Goal: Book appointment/travel/reservation

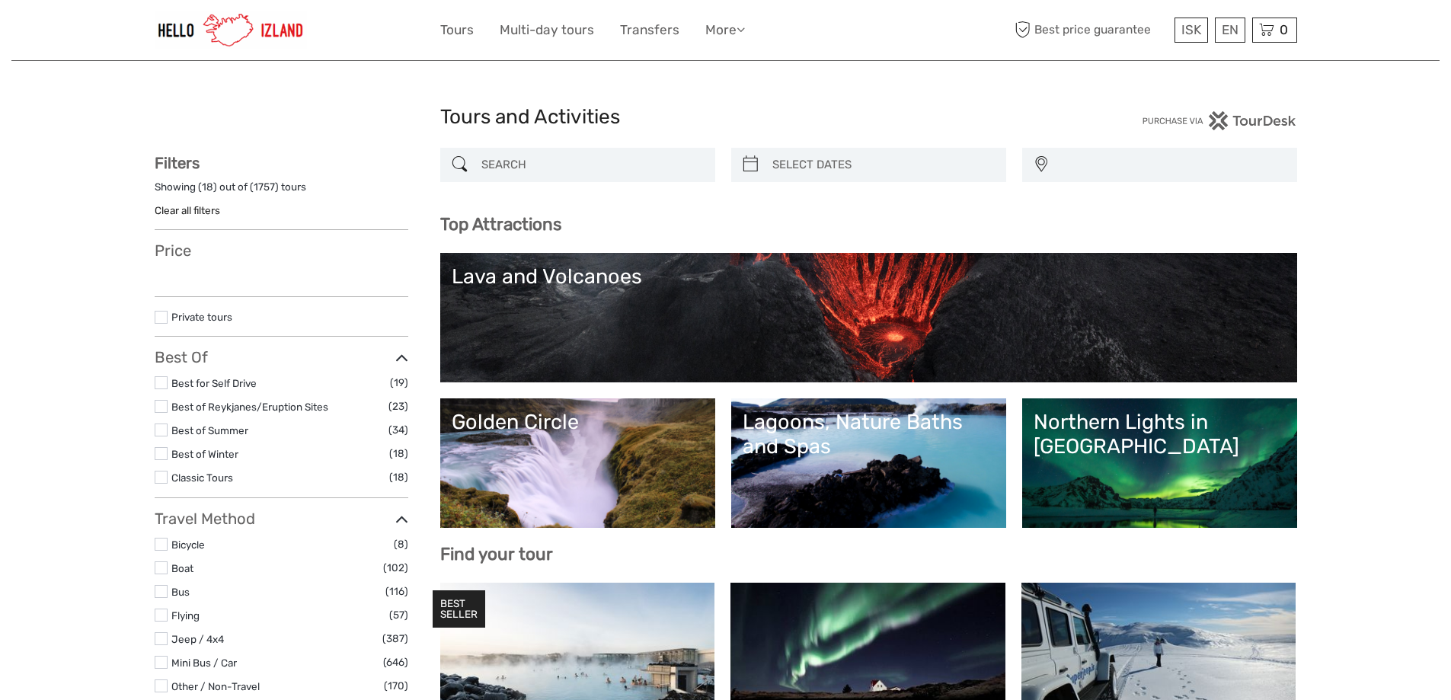
select select
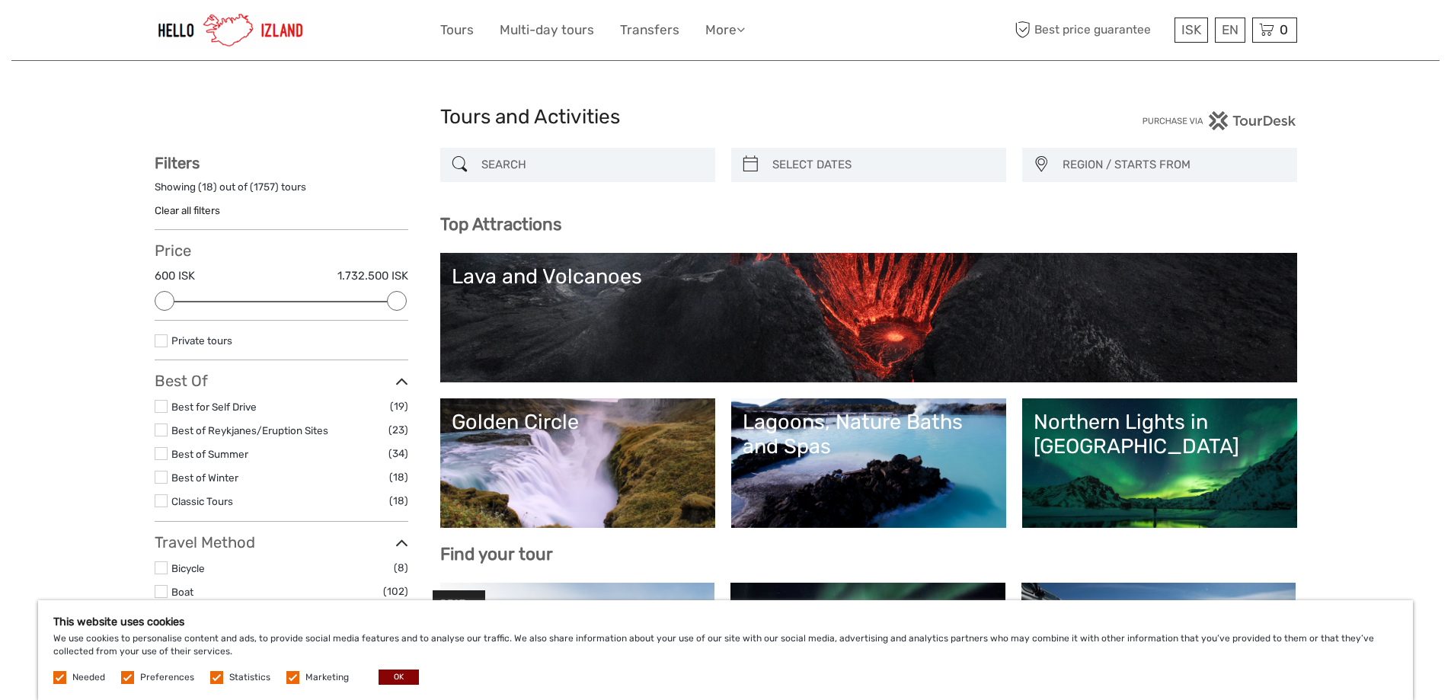
click at [763, 167] on div at bounding box center [868, 165] width 275 height 34
type input "10/09/2025"
click at [846, 159] on input "search" at bounding box center [882, 165] width 232 height 27
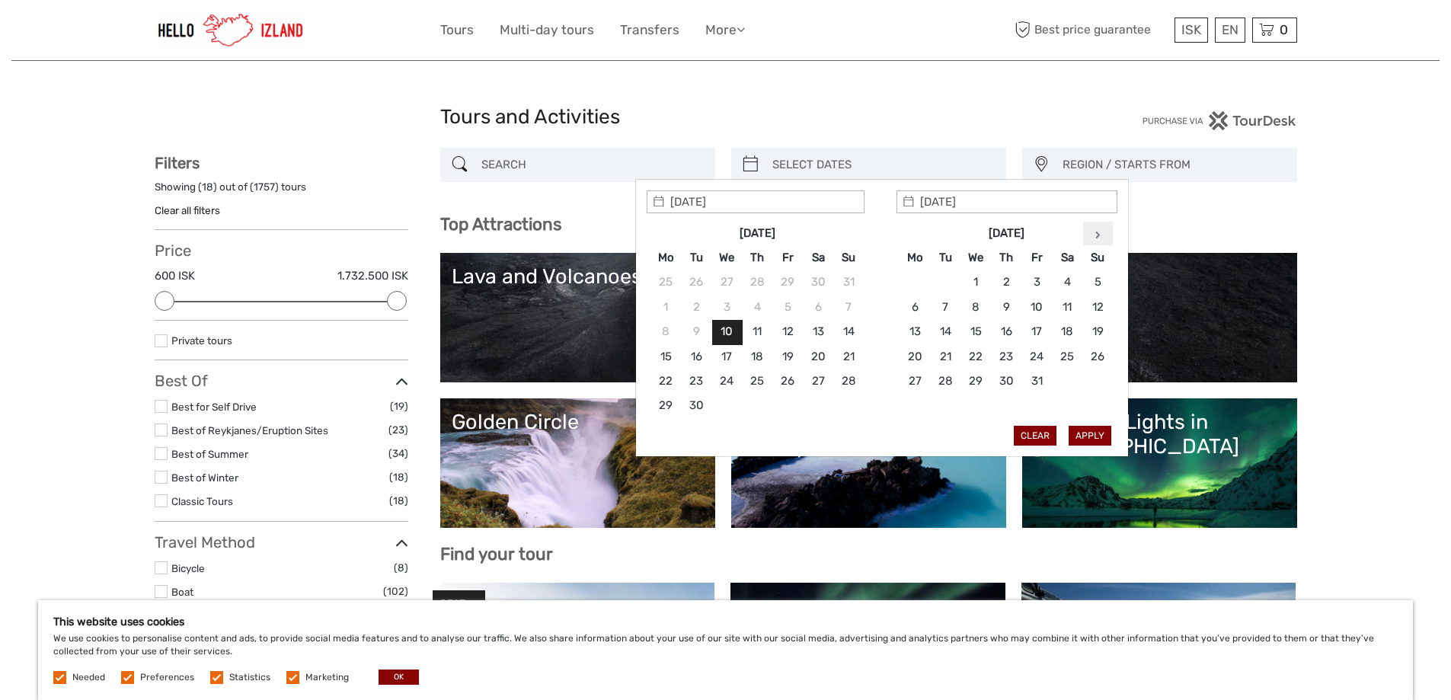
click at [1107, 235] on th at bounding box center [1098, 233] width 30 height 24
type input "23/01/2026"
type input "26/01/2026"
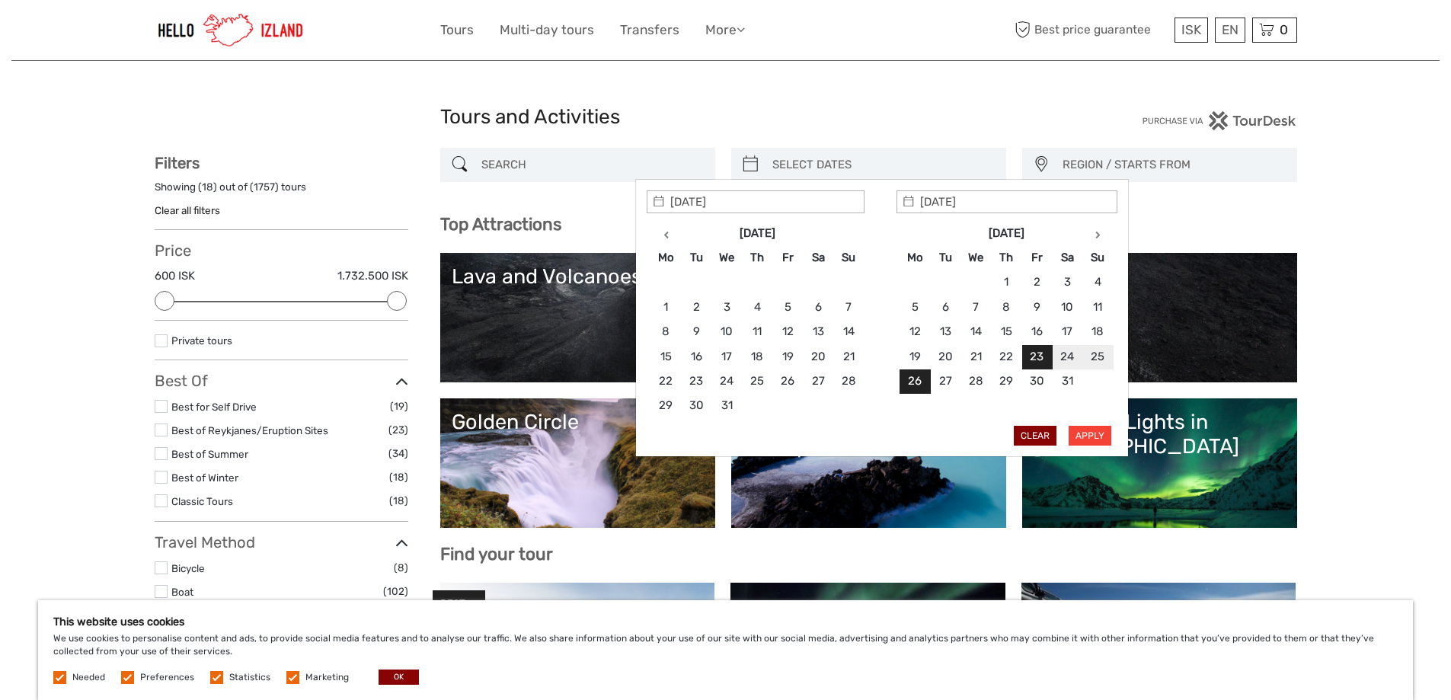
type input "23/01/2026"
click at [1093, 439] on button "Apply" at bounding box center [1090, 436] width 43 height 20
type input "23/01/2026 - 26/01/2026"
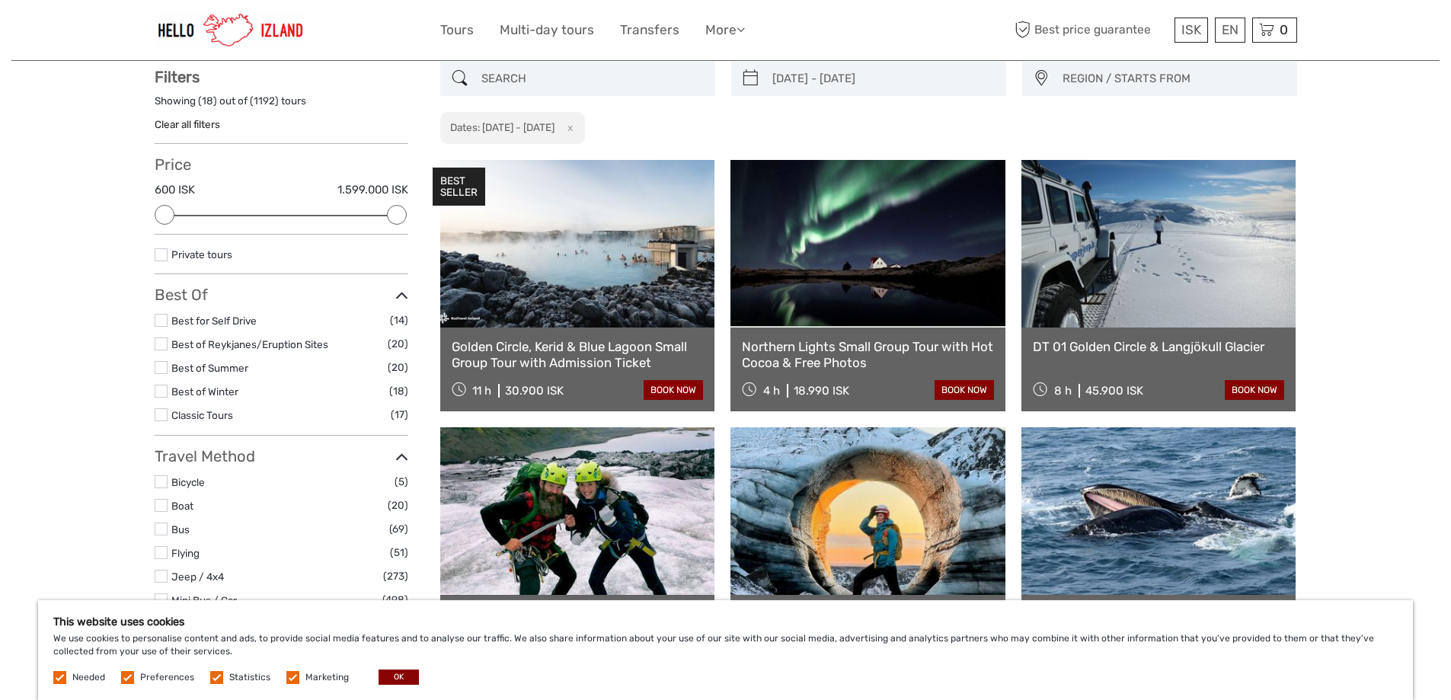
scroll to position [87, 0]
click at [400, 677] on button "OK" at bounding box center [399, 677] width 40 height 15
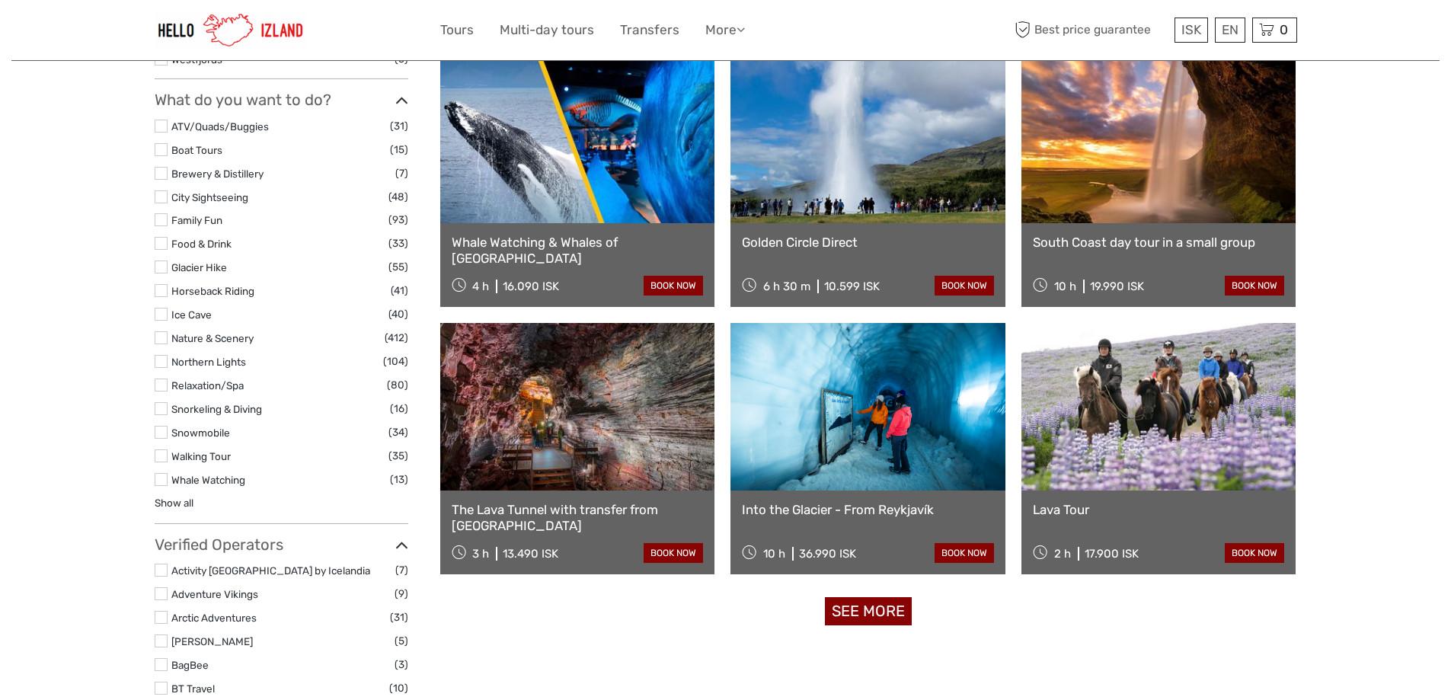
scroll to position [1295, 0]
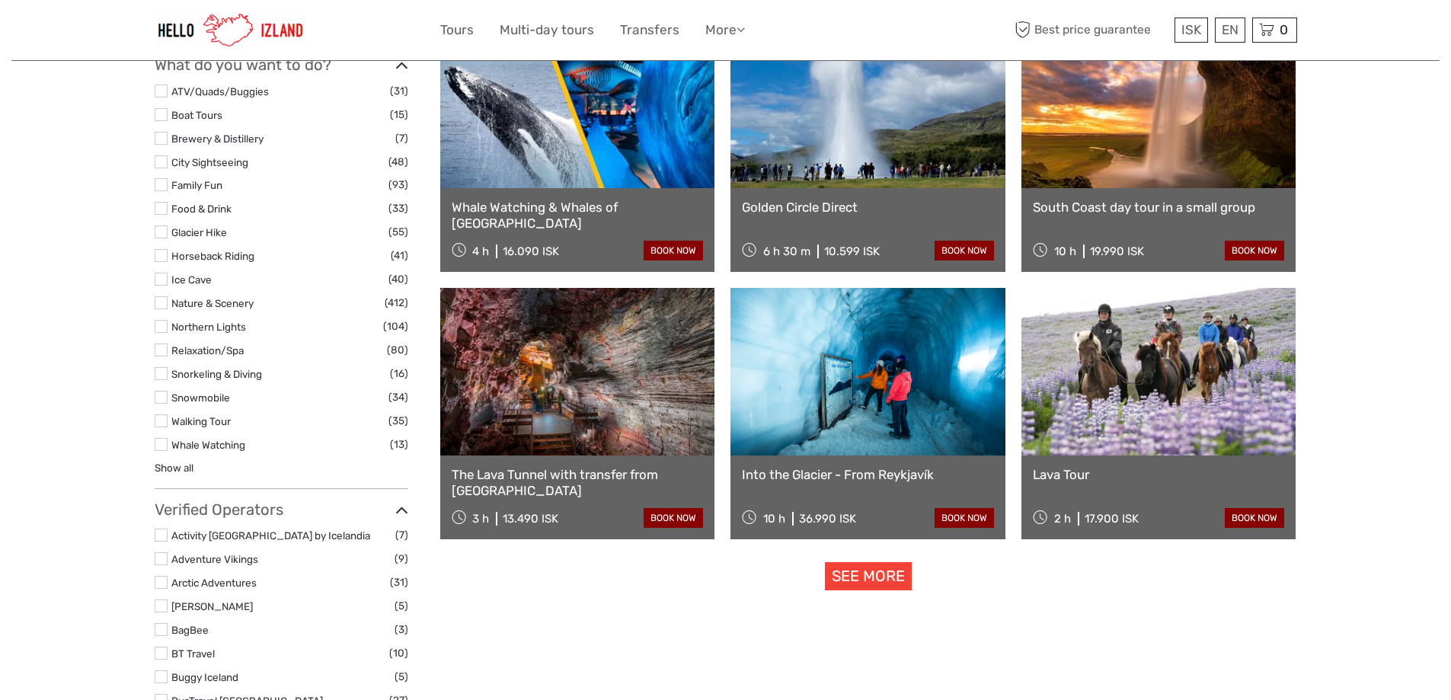
click at [872, 581] on link "See more" at bounding box center [868, 576] width 87 height 28
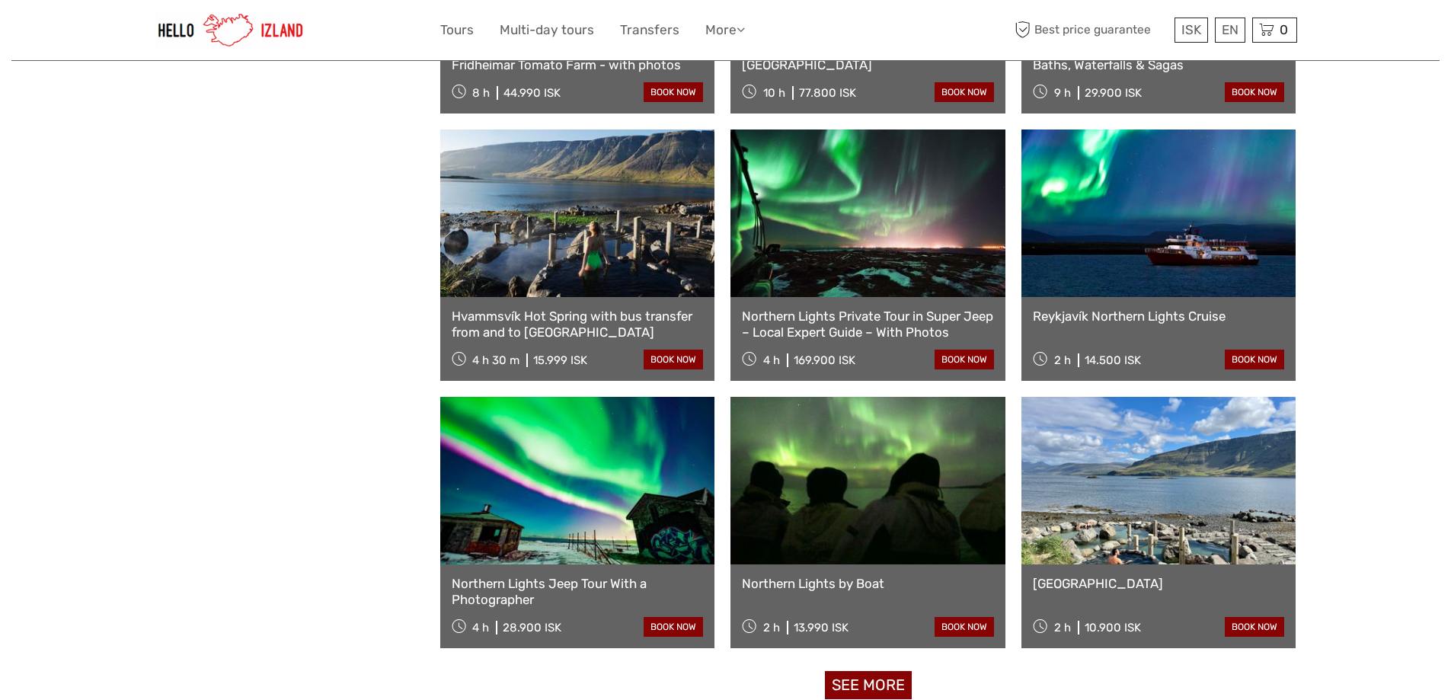
scroll to position [2895, 0]
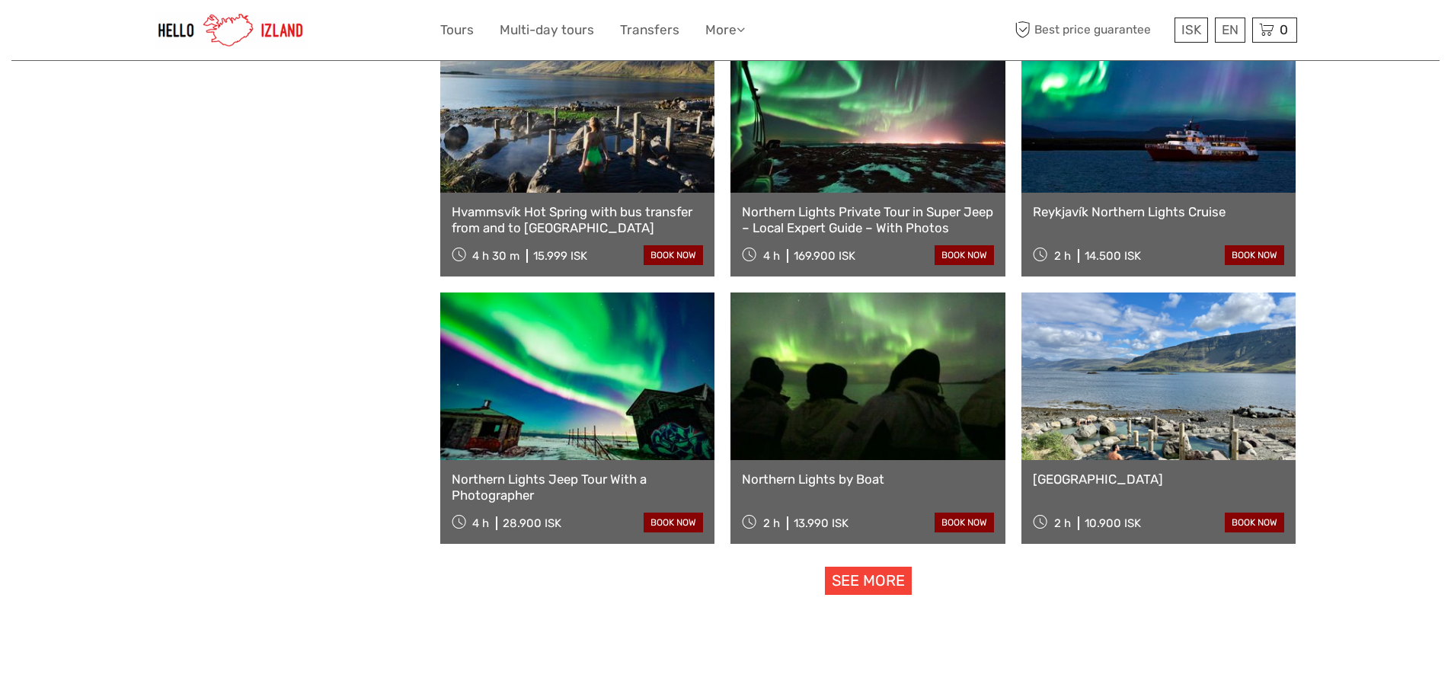
click at [856, 582] on link "See more" at bounding box center [868, 581] width 87 height 28
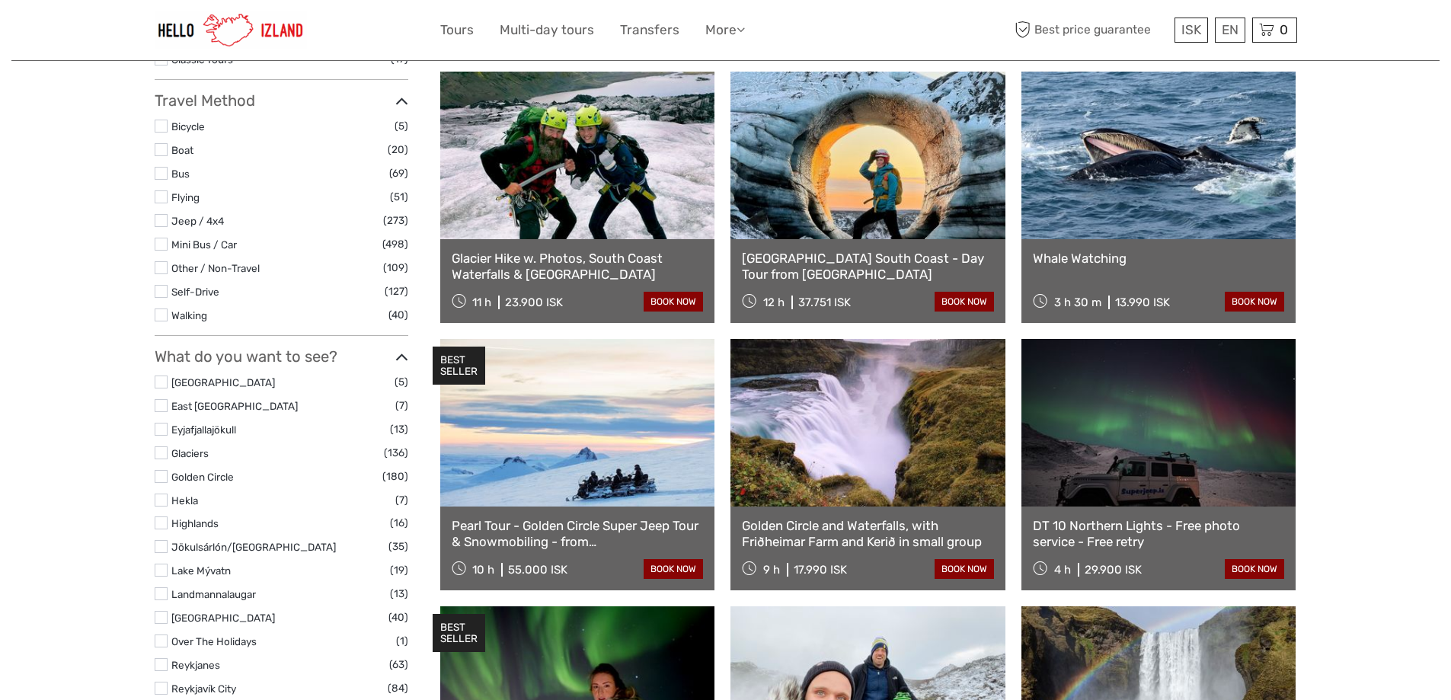
scroll to position [305, 0]
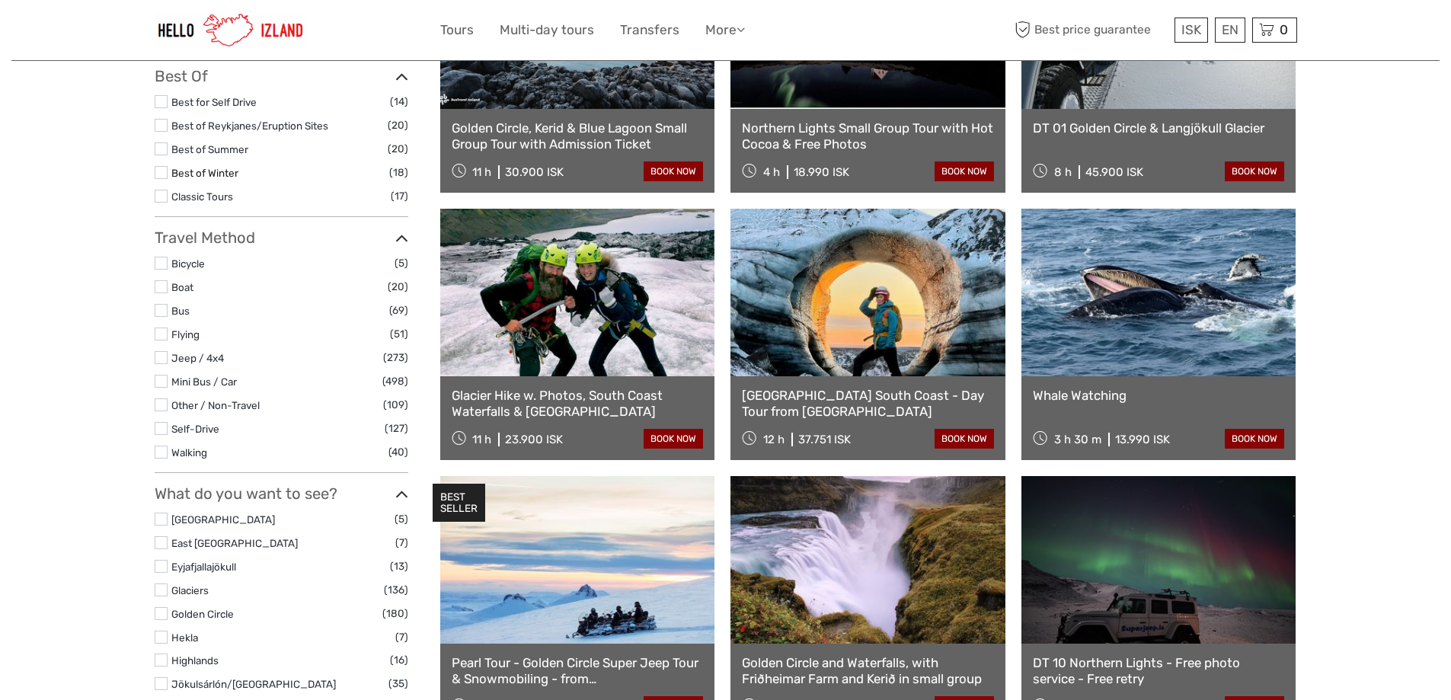
click at [203, 172] on link "Best of Winter" at bounding box center [204, 173] width 67 height 12
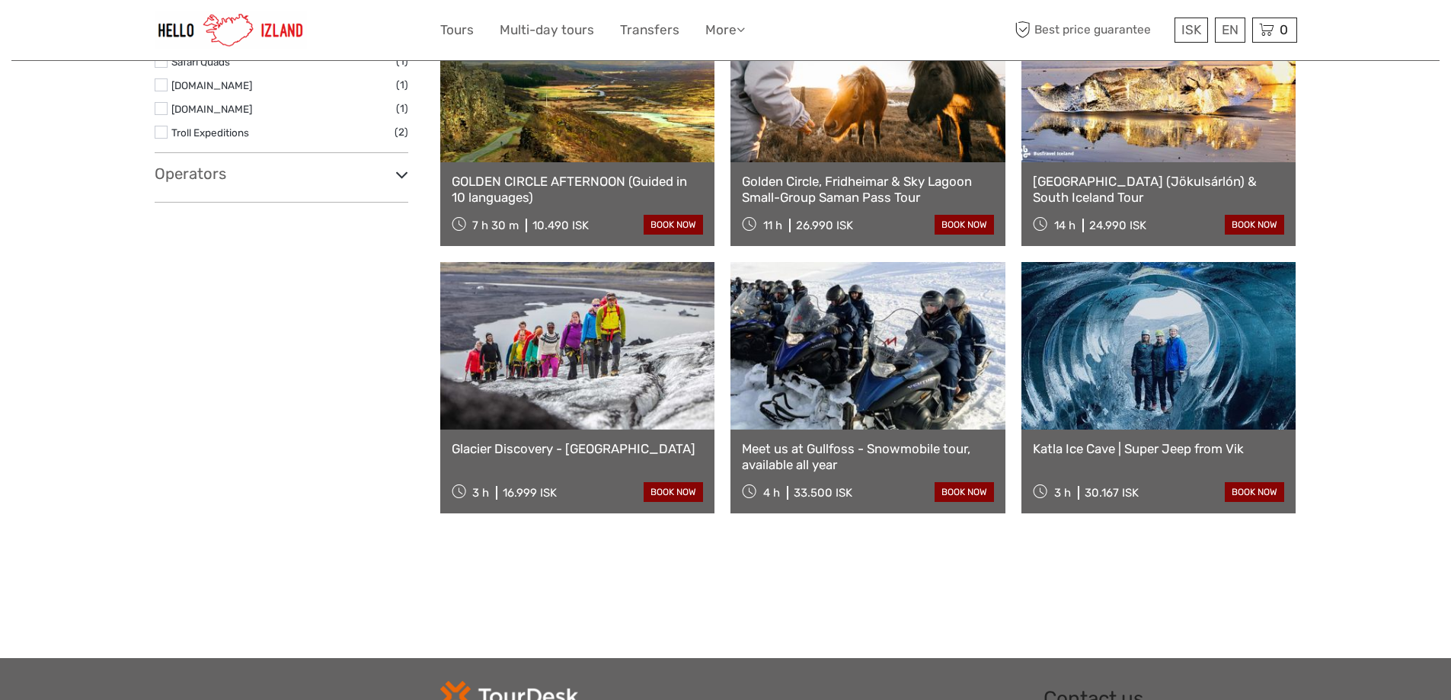
scroll to position [1306, 0]
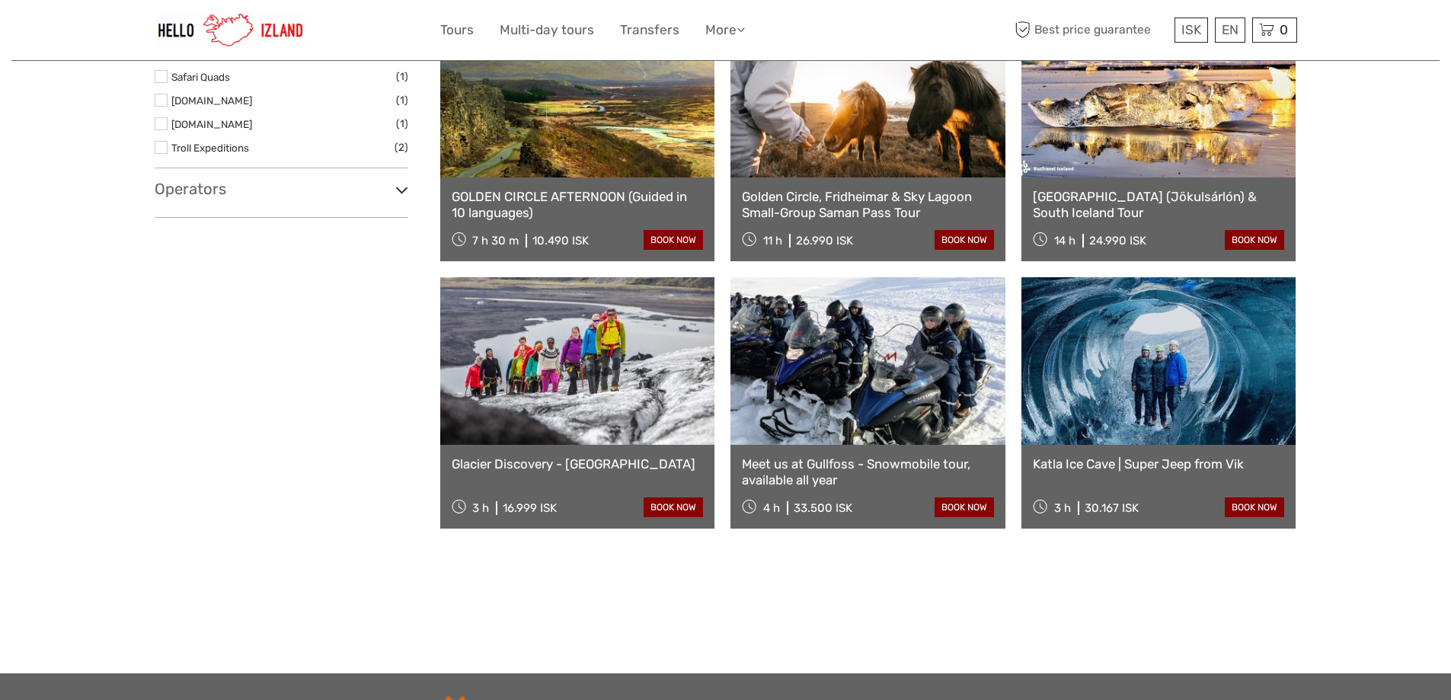
click at [1110, 463] on link "Katla Ice Cave | Super Jeep from Vik" at bounding box center [1159, 463] width 252 height 15
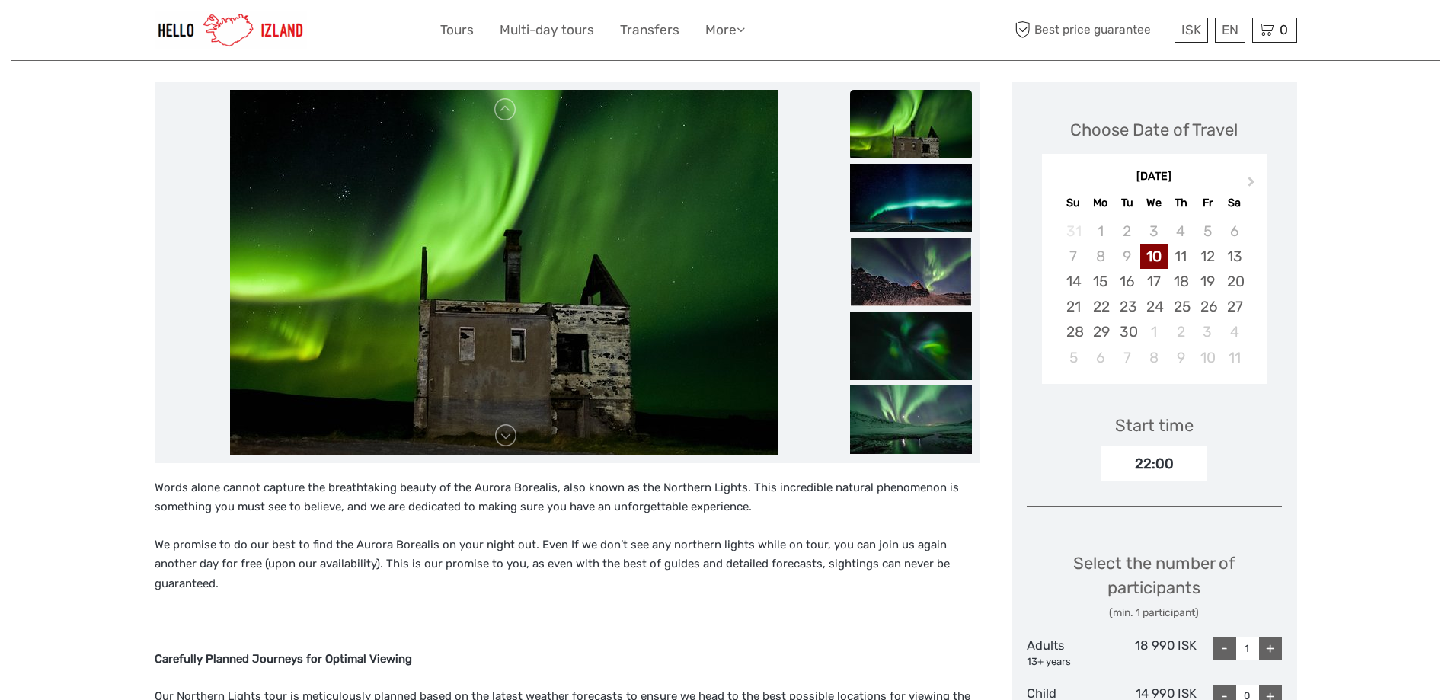
scroll to position [229, 0]
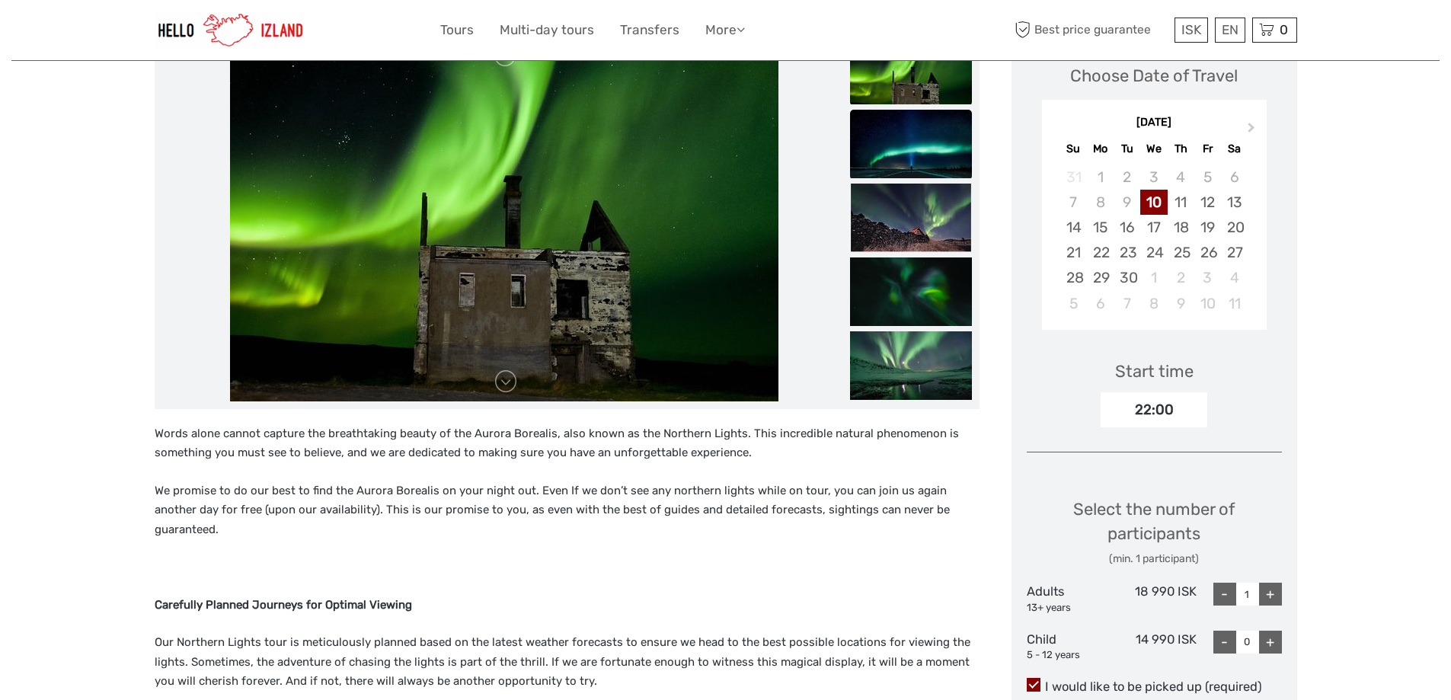
click at [915, 169] on img at bounding box center [911, 144] width 122 height 69
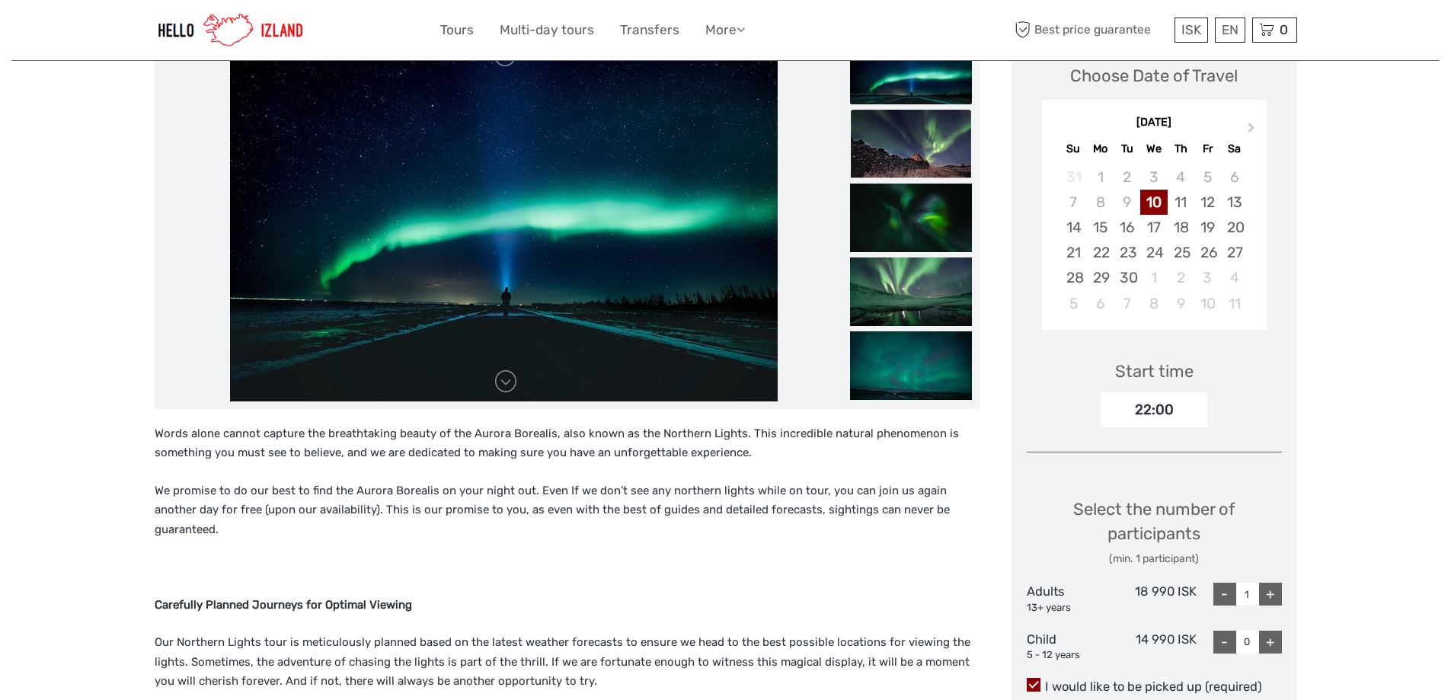
click at [919, 174] on img at bounding box center [911, 144] width 122 height 69
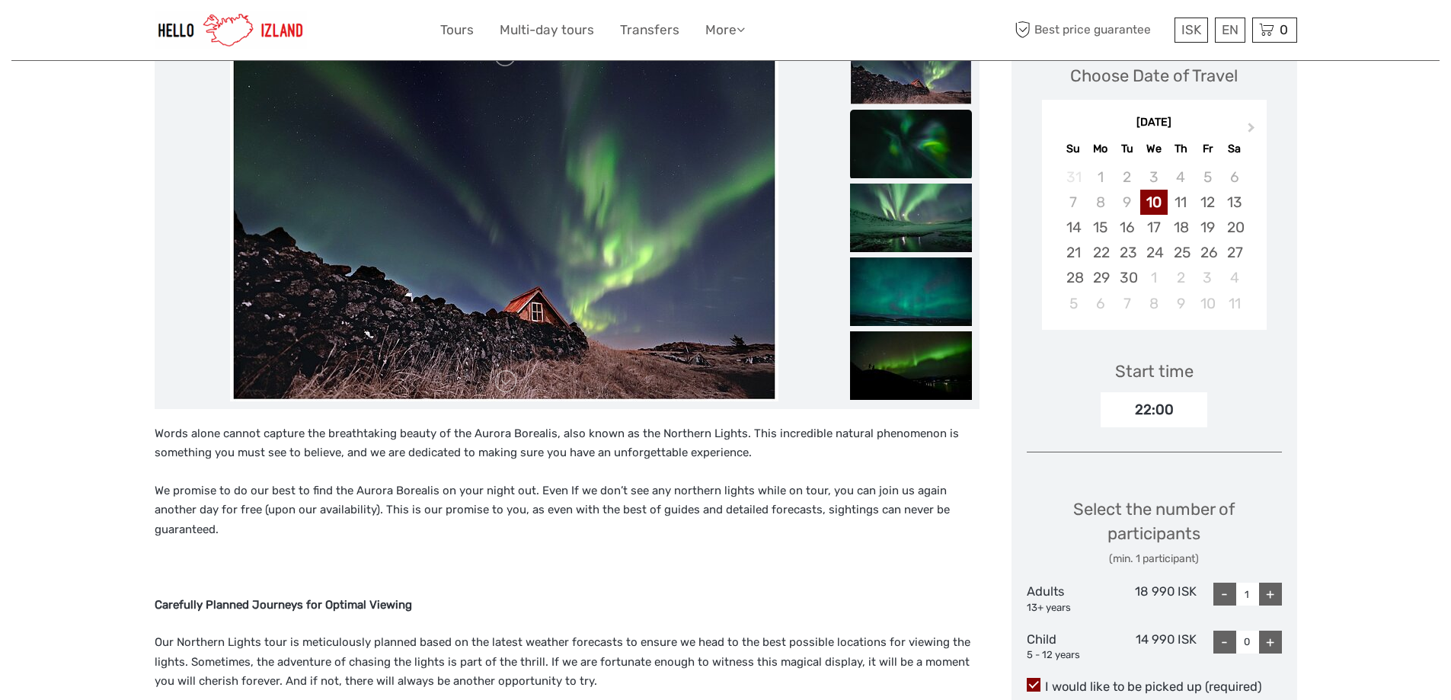
click at [920, 181] on ul at bounding box center [911, 184] width 122 height 1922
click at [932, 200] on img at bounding box center [911, 218] width 122 height 69
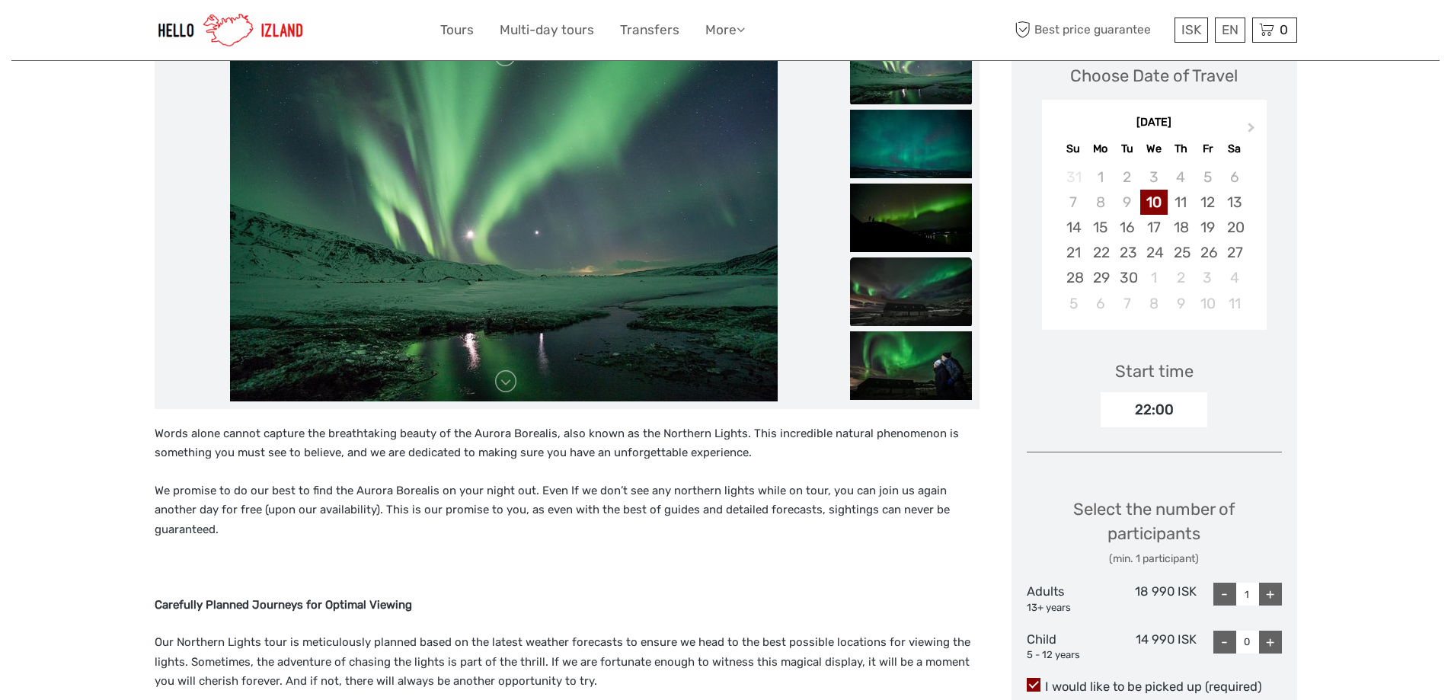
click at [936, 291] on img at bounding box center [911, 292] width 122 height 69
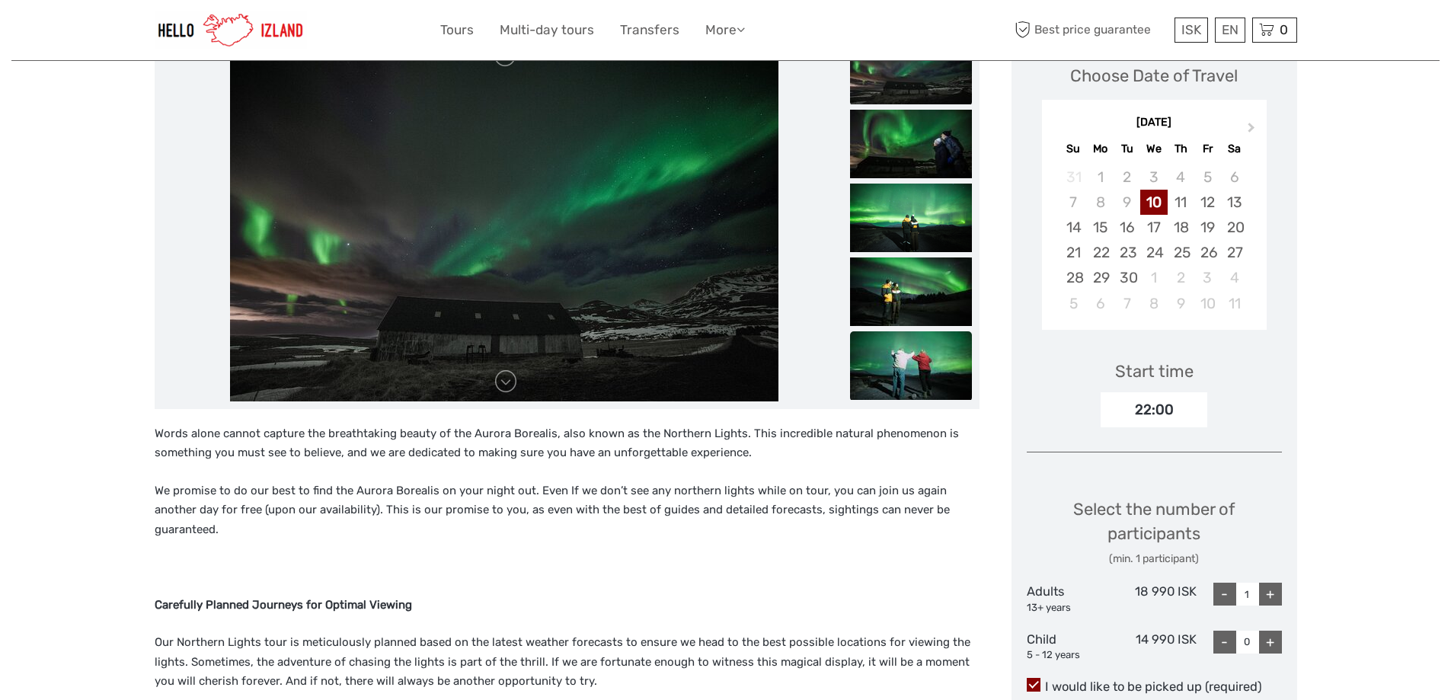
click at [923, 351] on img at bounding box center [911, 365] width 122 height 69
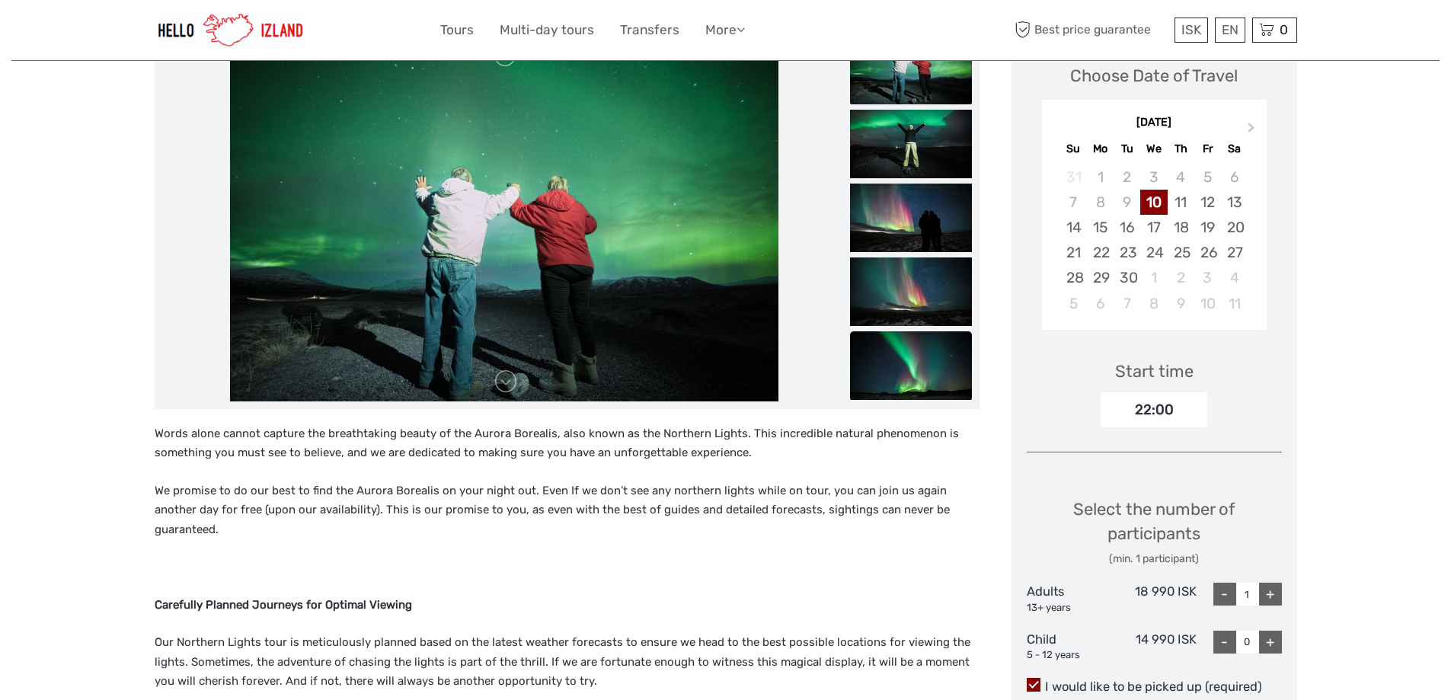
click at [888, 359] on img at bounding box center [911, 365] width 122 height 69
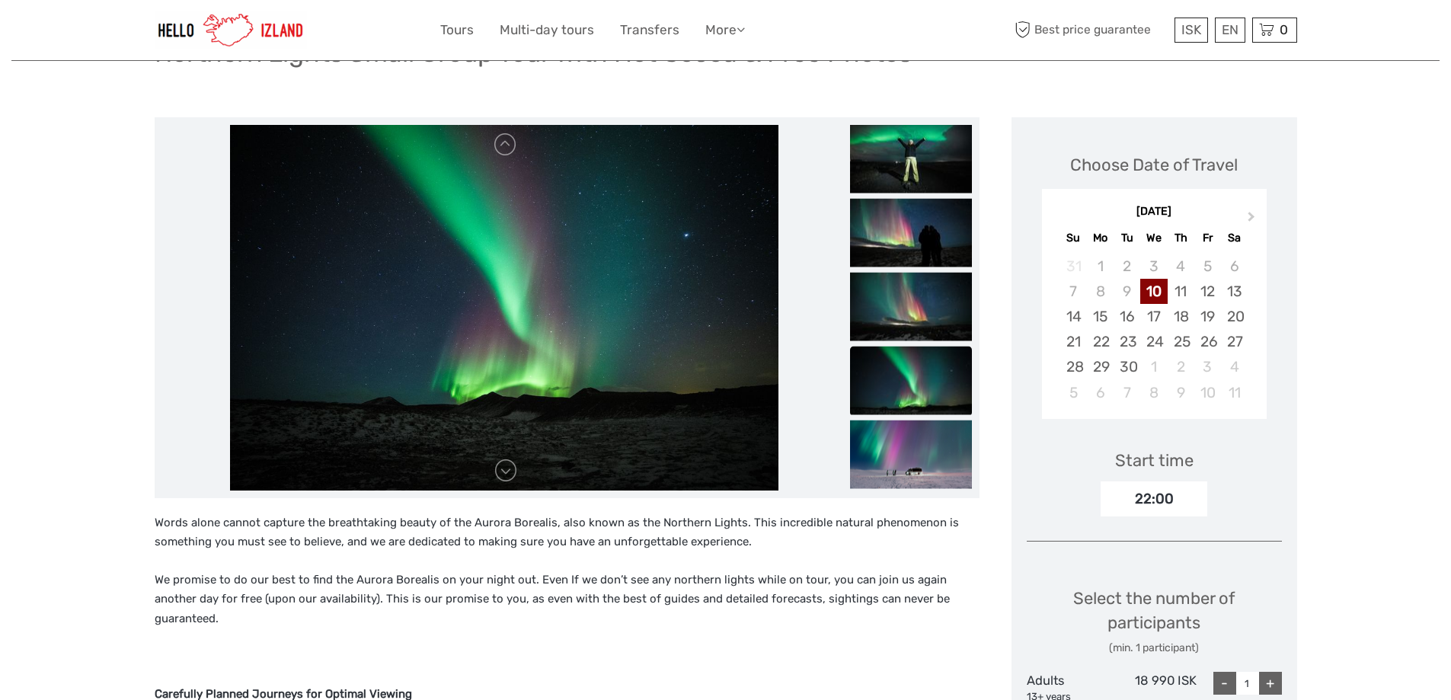
scroll to position [0, 0]
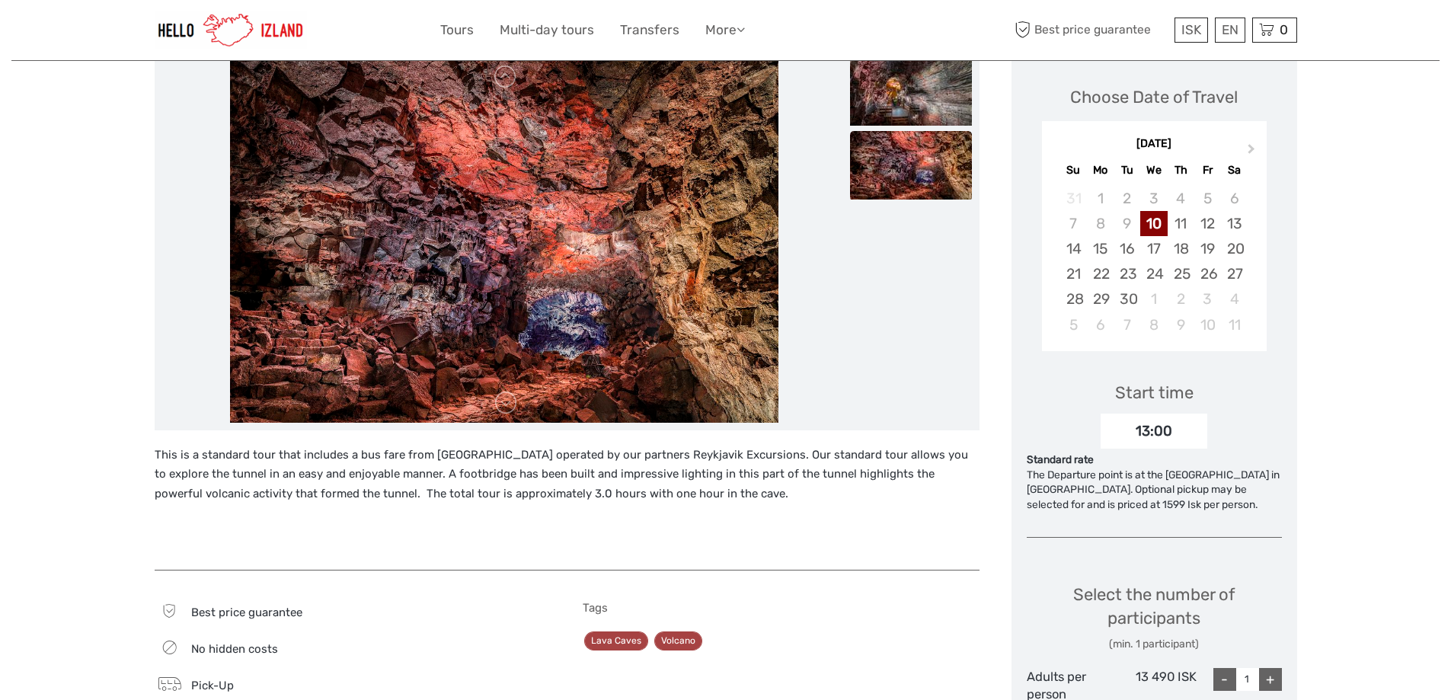
scroll to position [229, 0]
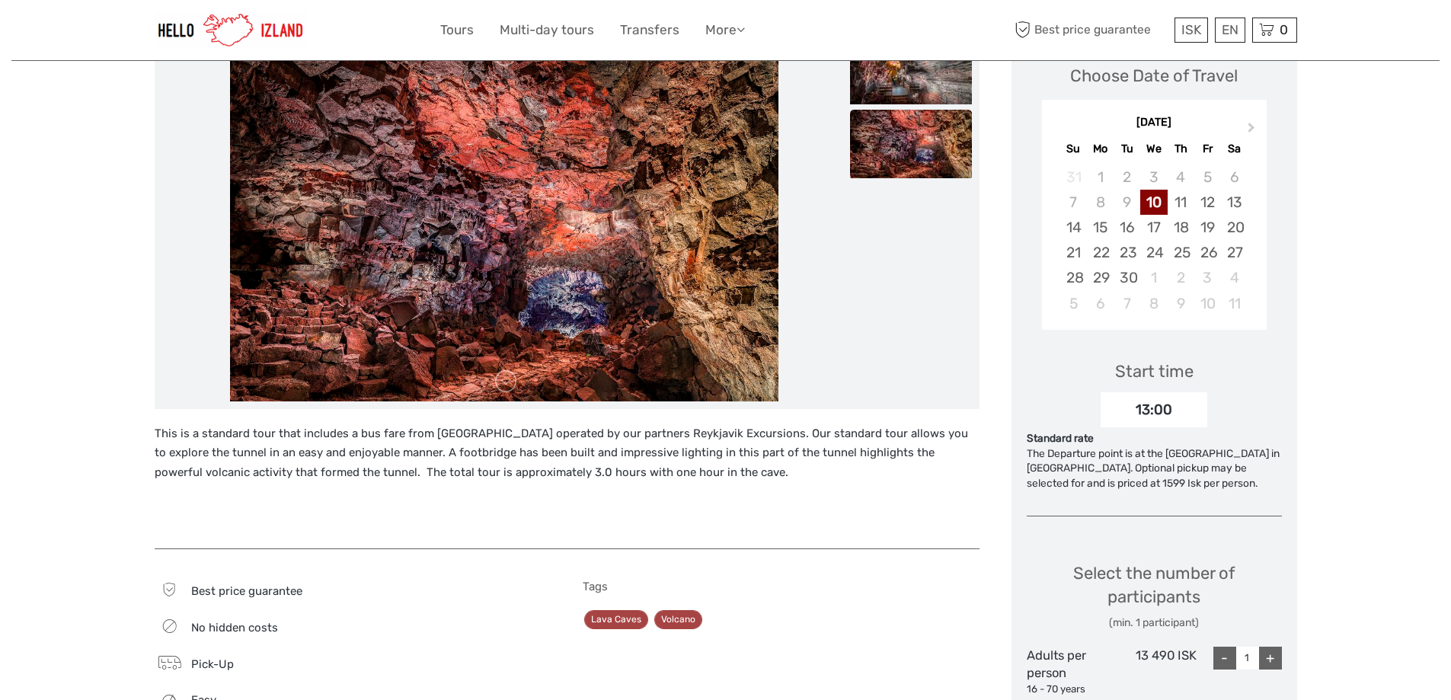
click at [937, 158] on img at bounding box center [911, 144] width 122 height 69
click at [907, 75] on img at bounding box center [911, 70] width 122 height 69
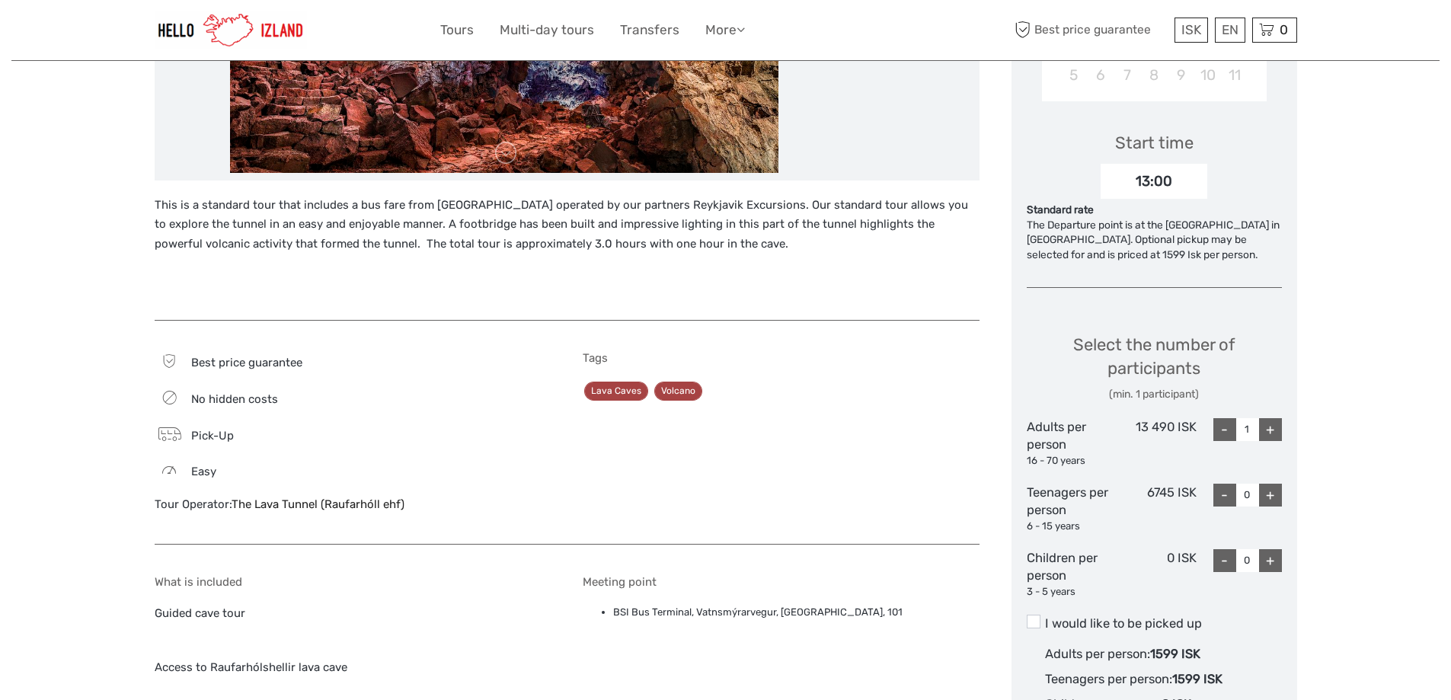
scroll to position [0, 0]
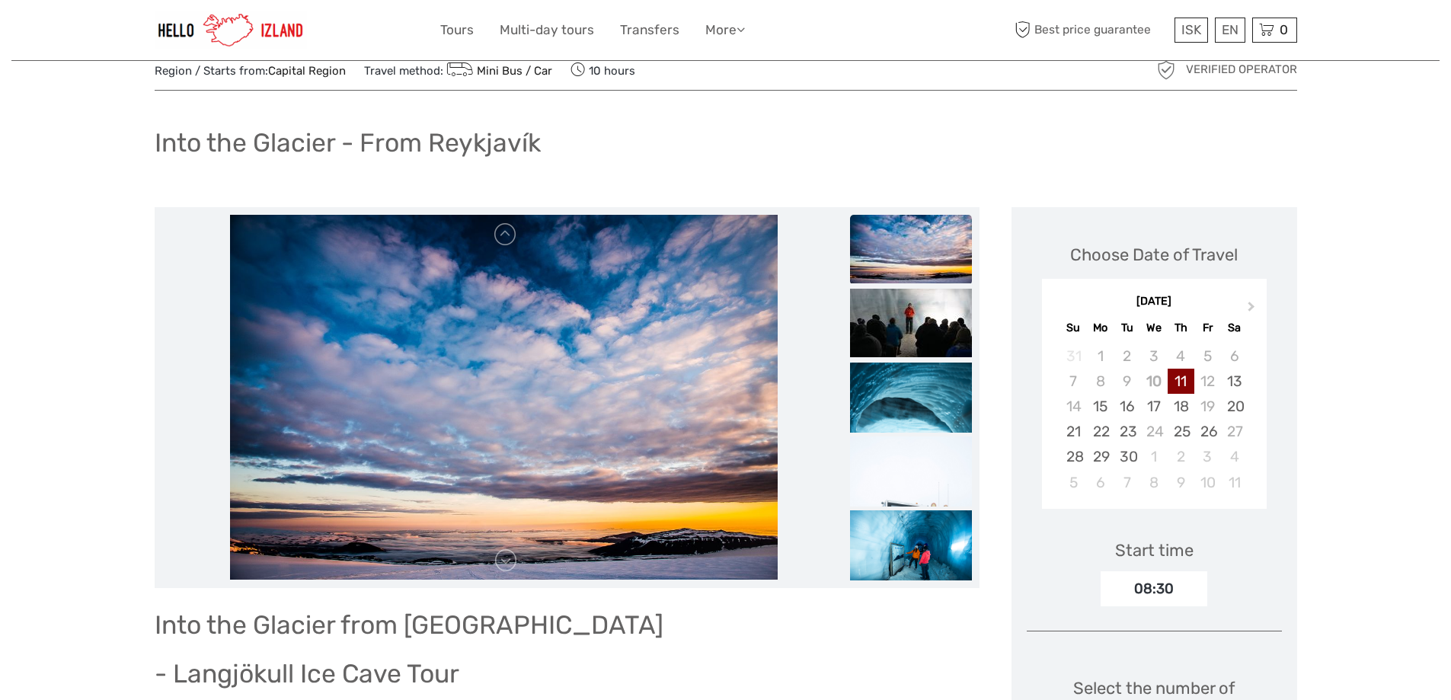
scroll to position [76, 0]
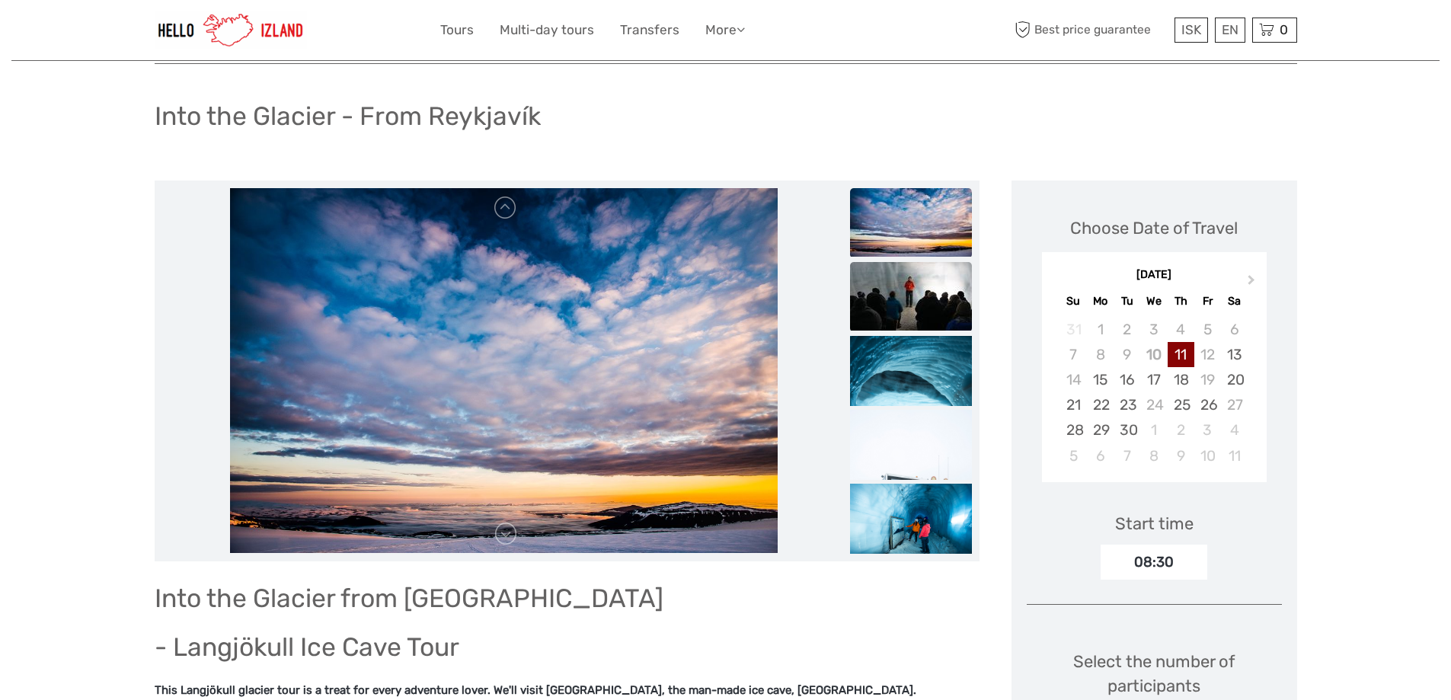
click at [920, 293] on img at bounding box center [911, 296] width 122 height 69
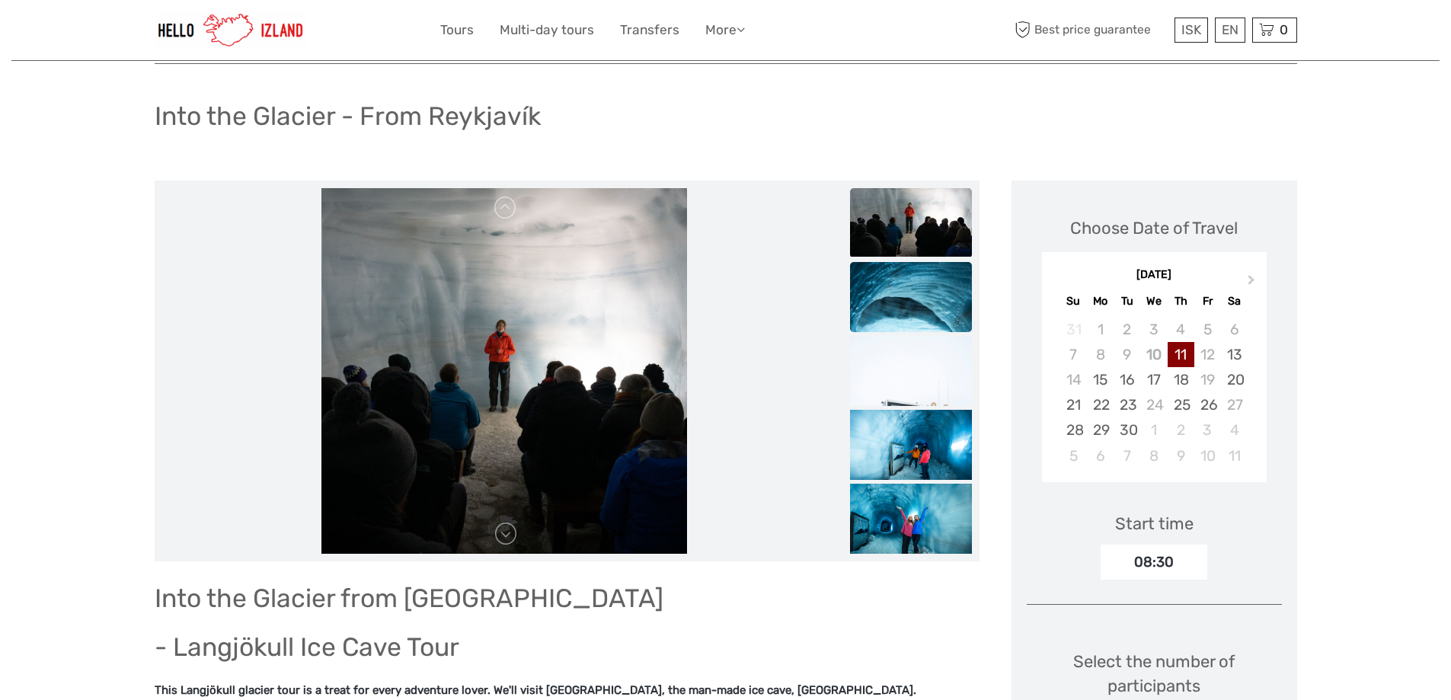
click at [942, 314] on img at bounding box center [911, 353] width 122 height 183
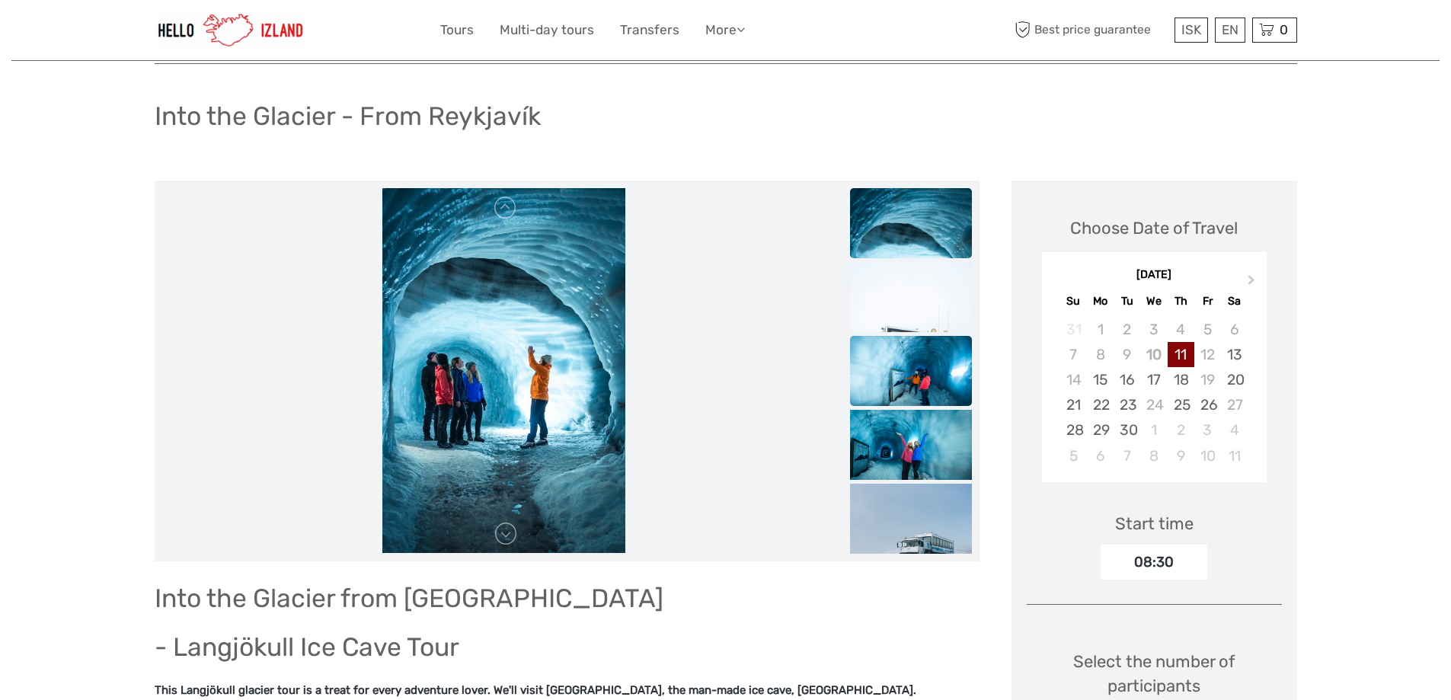
click at [936, 371] on img at bounding box center [911, 377] width 122 height 82
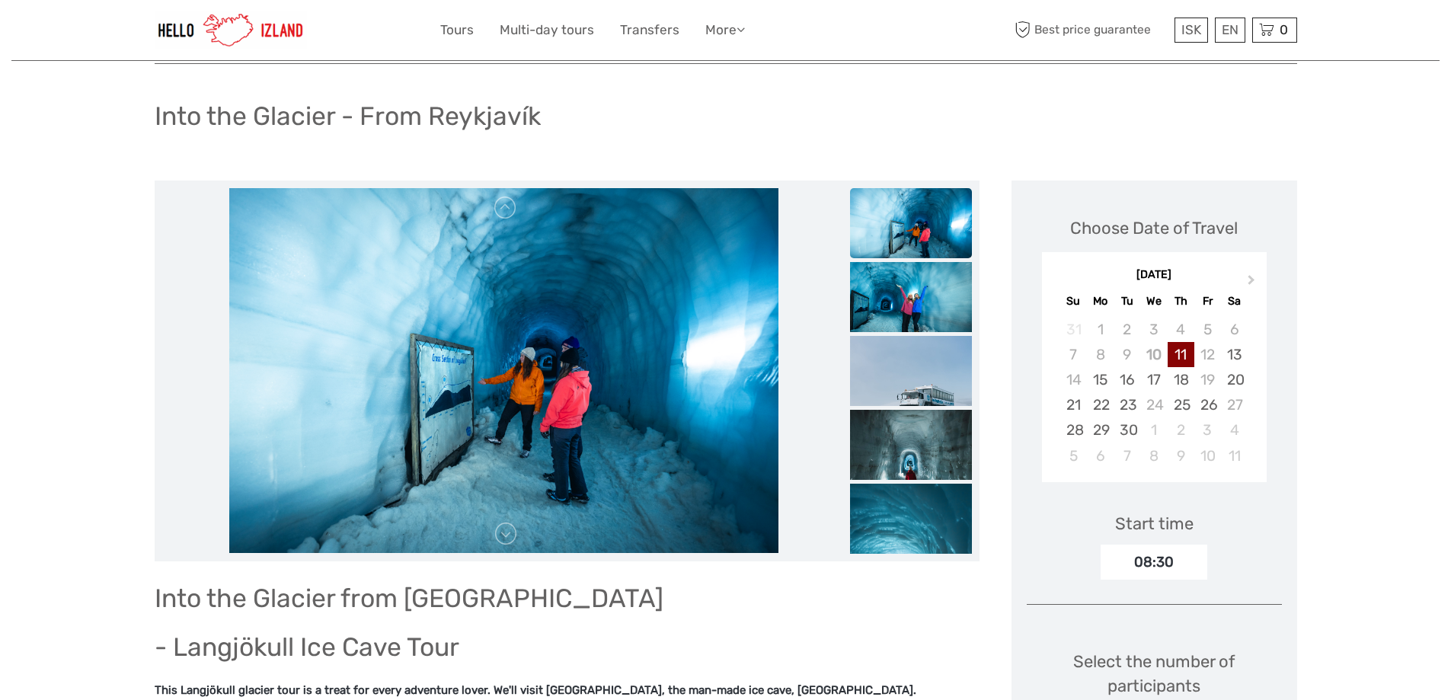
click at [936, 371] on img at bounding box center [911, 397] width 122 height 122
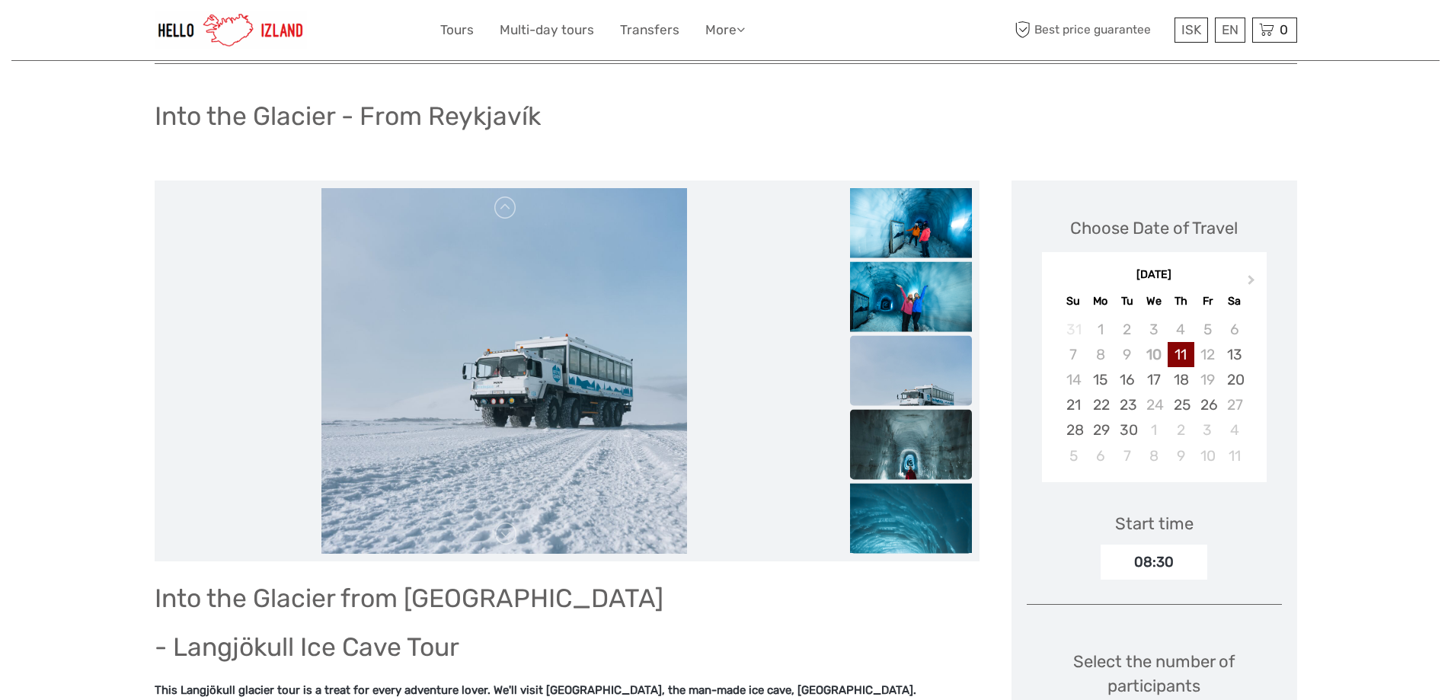
click at [939, 428] on img at bounding box center [911, 470] width 122 height 122
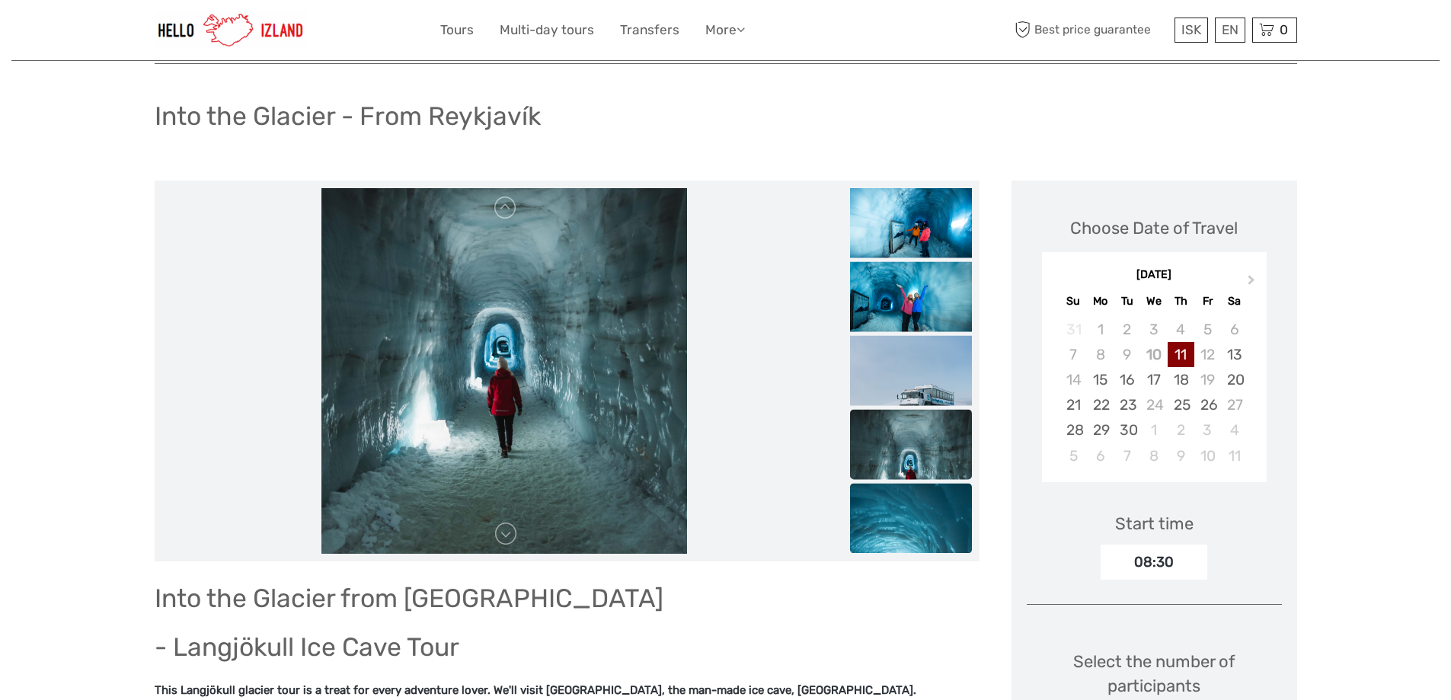
click at [920, 514] on img at bounding box center [911, 574] width 122 height 183
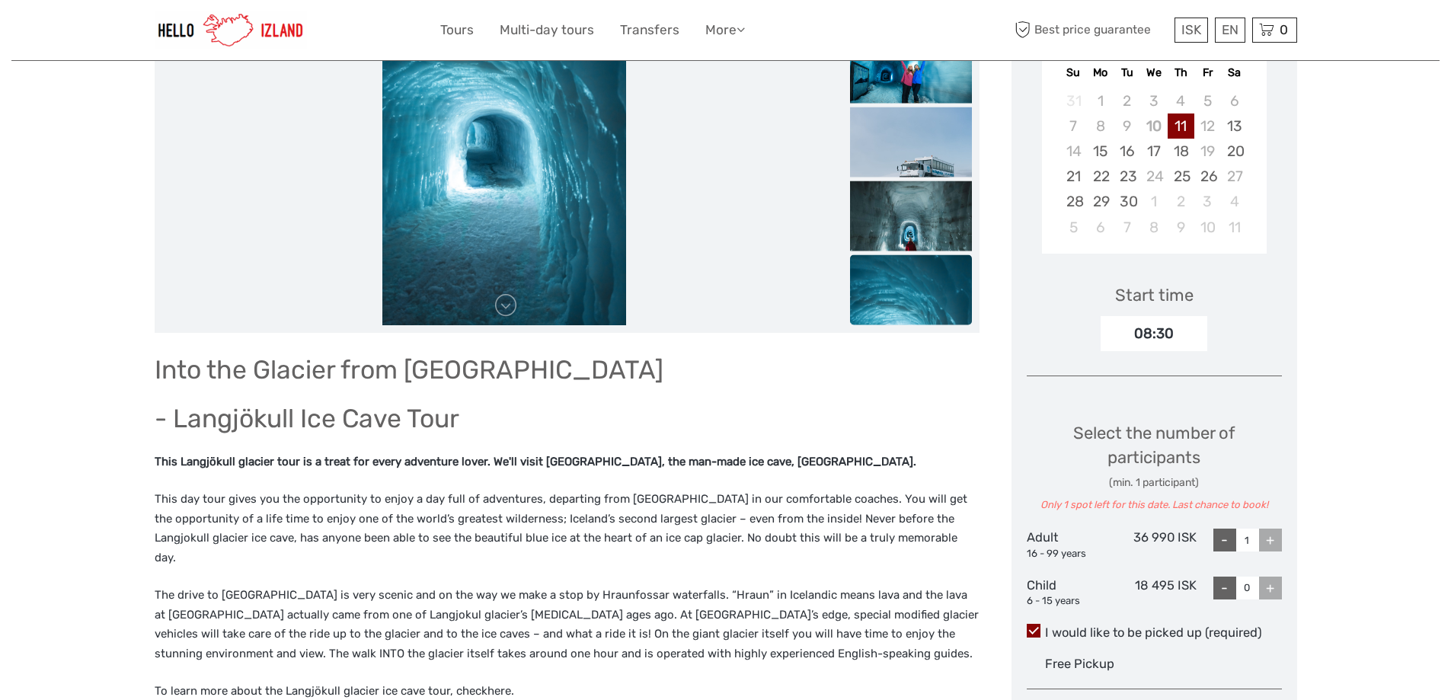
scroll to position [0, 0]
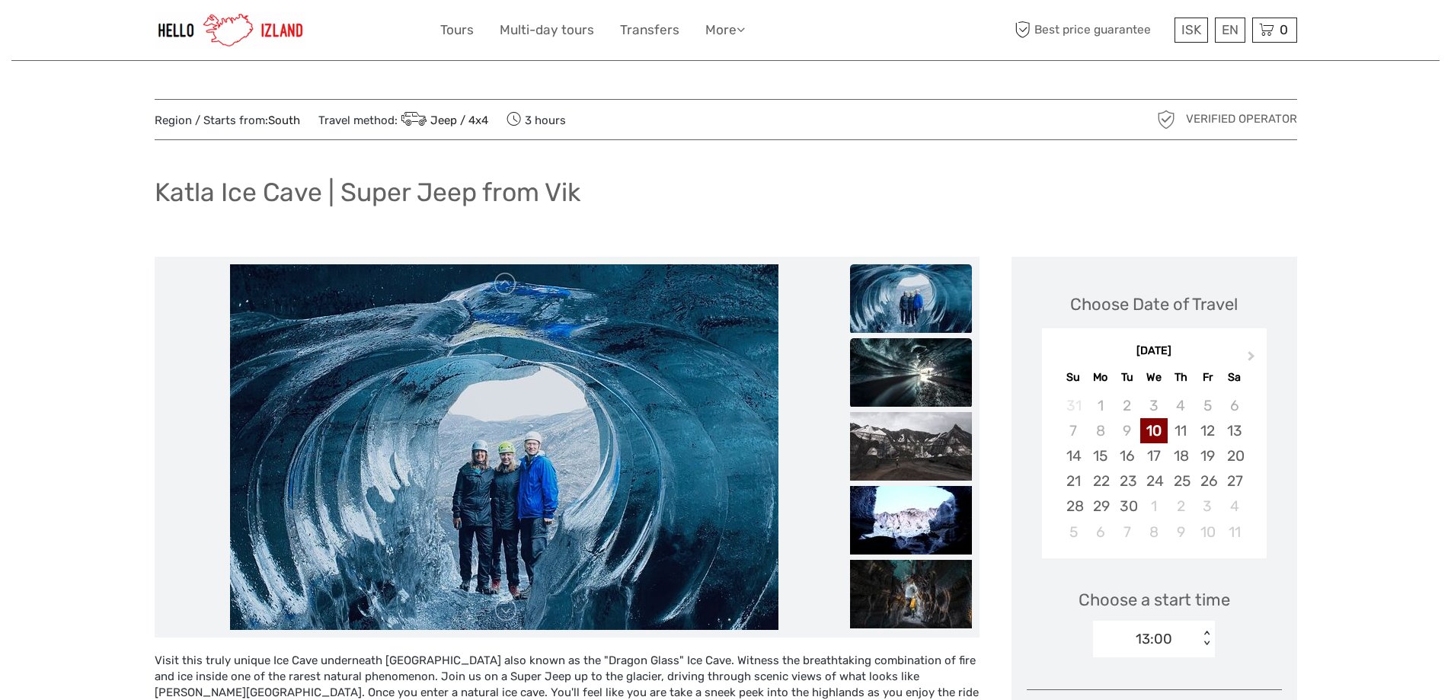
click at [915, 393] on img at bounding box center [911, 372] width 122 height 69
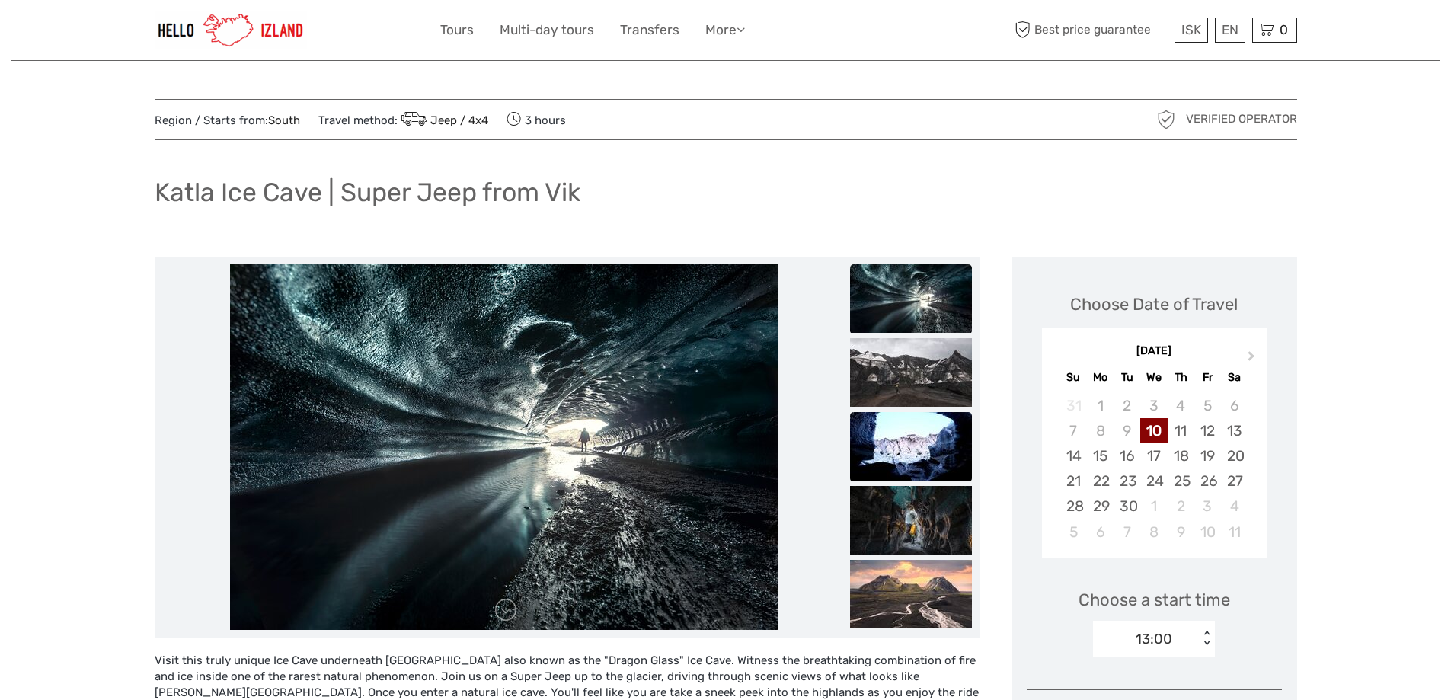
click at [937, 436] on img at bounding box center [911, 446] width 122 height 69
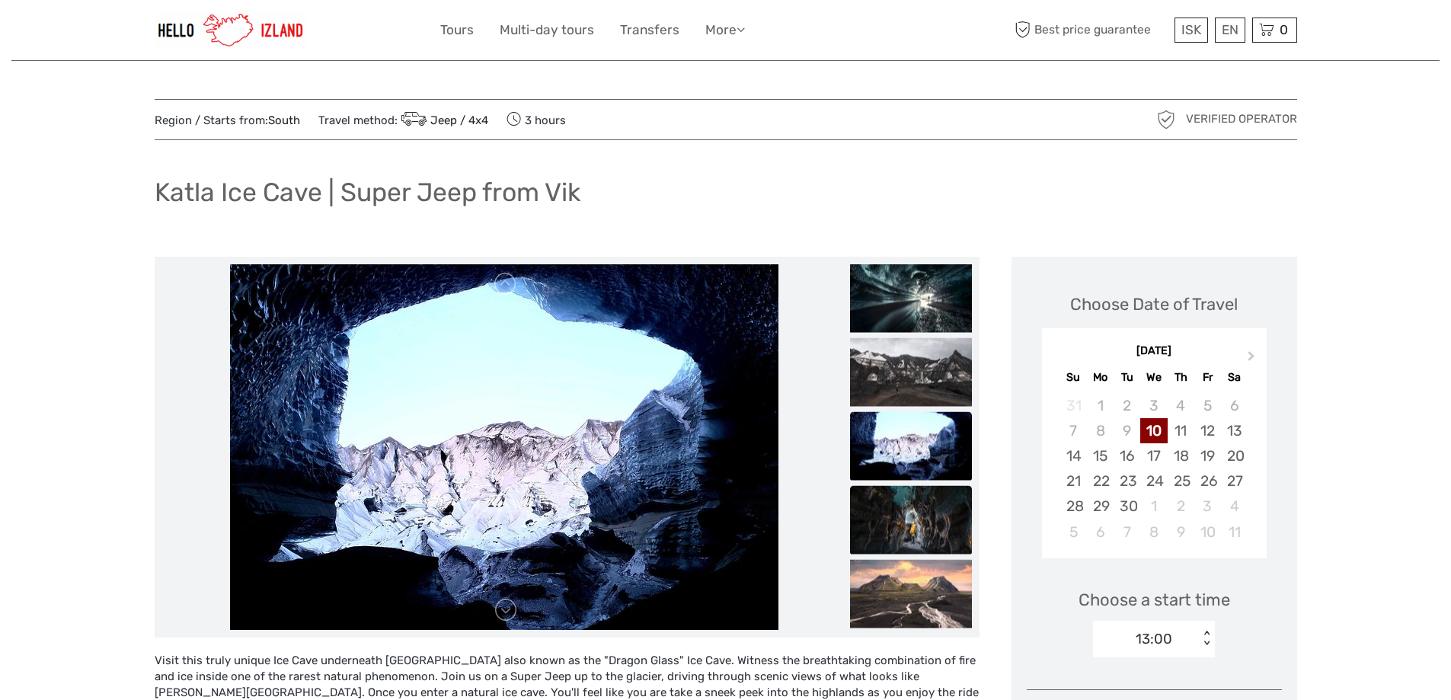
click at [930, 510] on img at bounding box center [911, 519] width 122 height 69
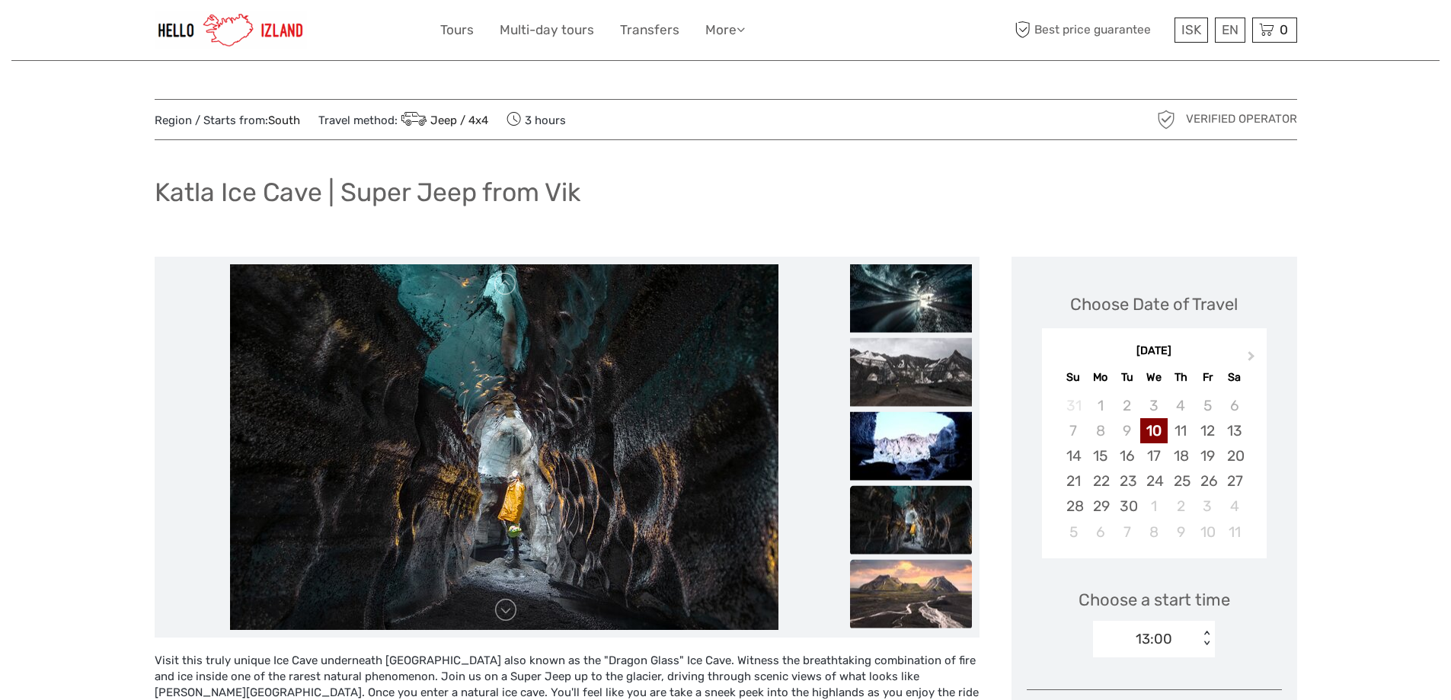
click at [936, 580] on img at bounding box center [911, 593] width 122 height 69
